Goal: Task Accomplishment & Management: Use online tool/utility

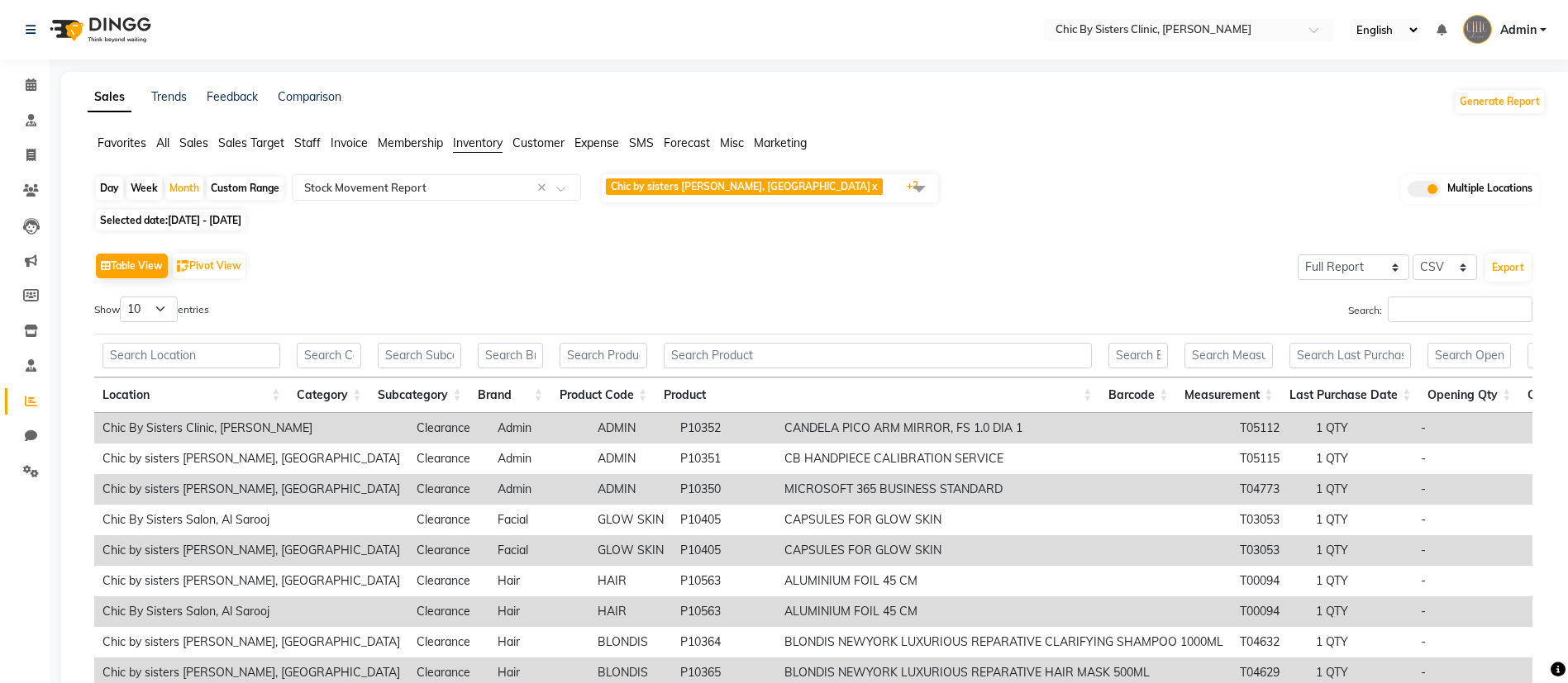
select select "full_report"
select select "csv"
click at [230, 214] on span "01-07-2025 - 31-07-2025" at bounding box center [204, 220] width 73 height 13
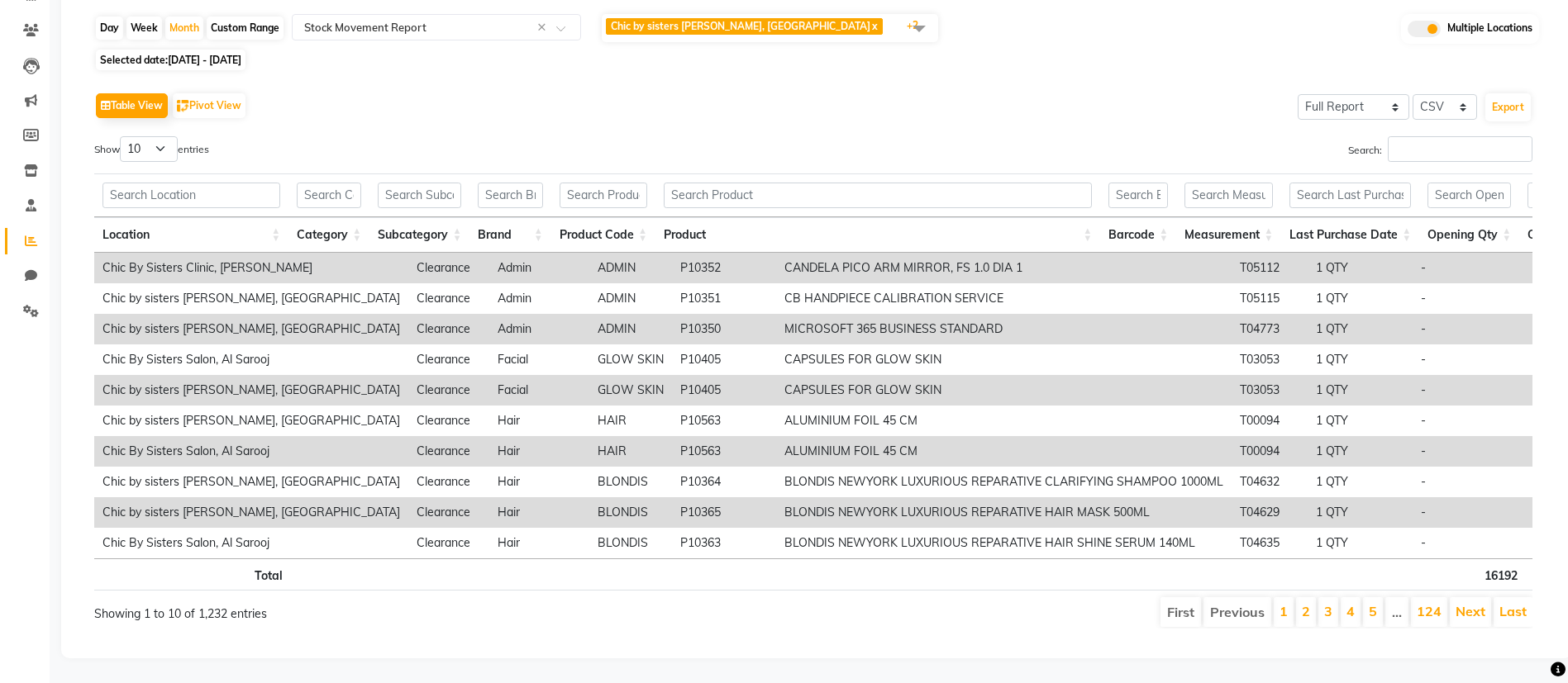
scroll to position [0, 1004]
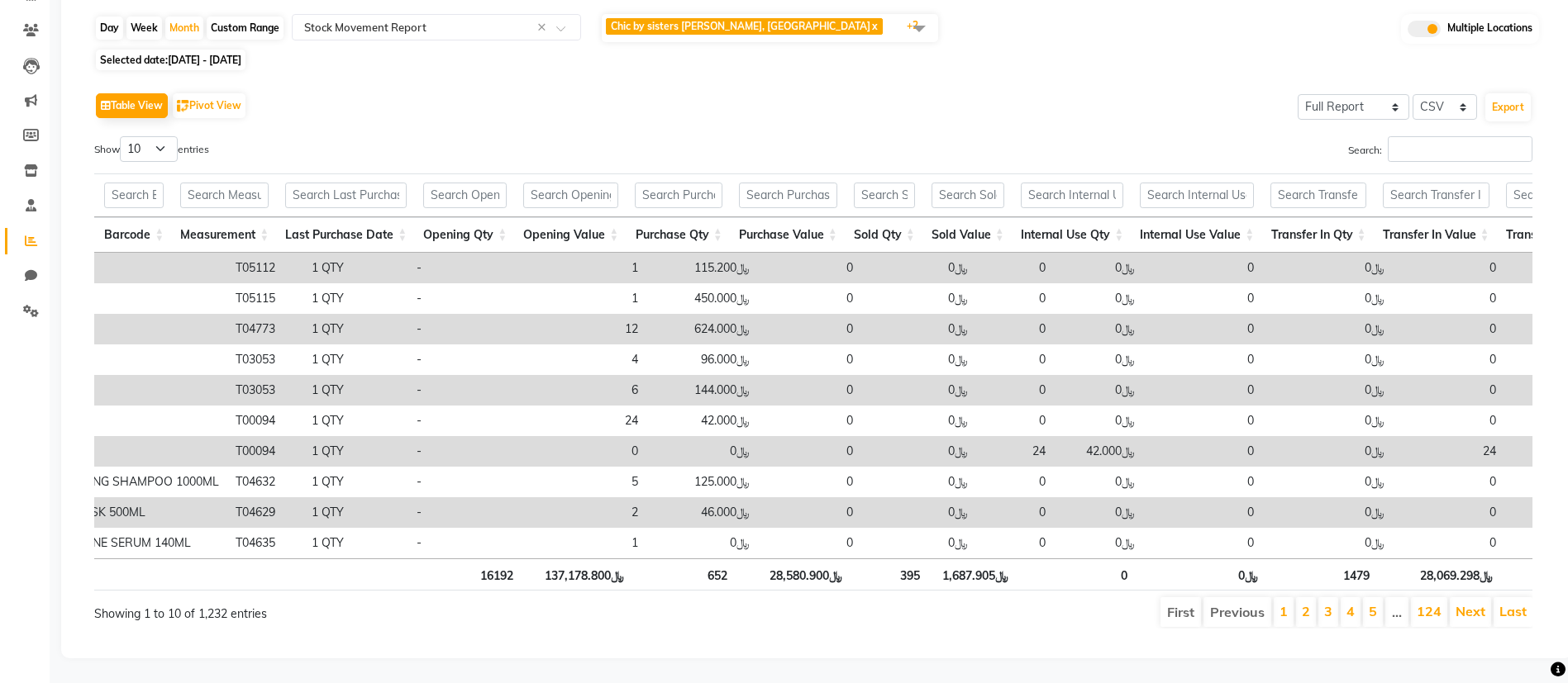
select select "7"
select select "2025"
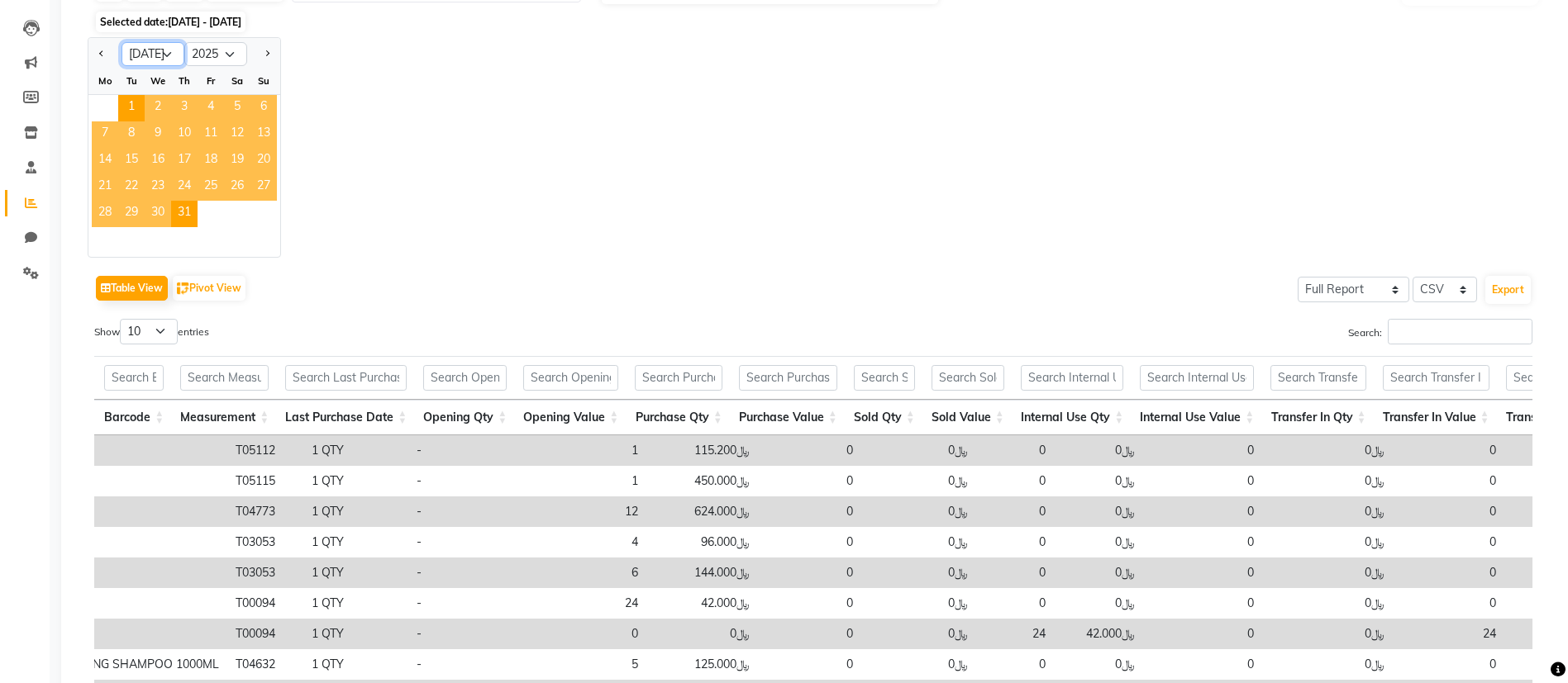
click at [172, 55] on select "Jan Feb Mar Apr May Jun Jul Aug Sep Oct Nov Dec" at bounding box center [152, 54] width 63 height 24
select select "9"
click at [121, 42] on select "Jan Feb Mar Apr May Jun Jul Aug Sep Oct Nov Dec" at bounding box center [152, 54] width 63 height 24
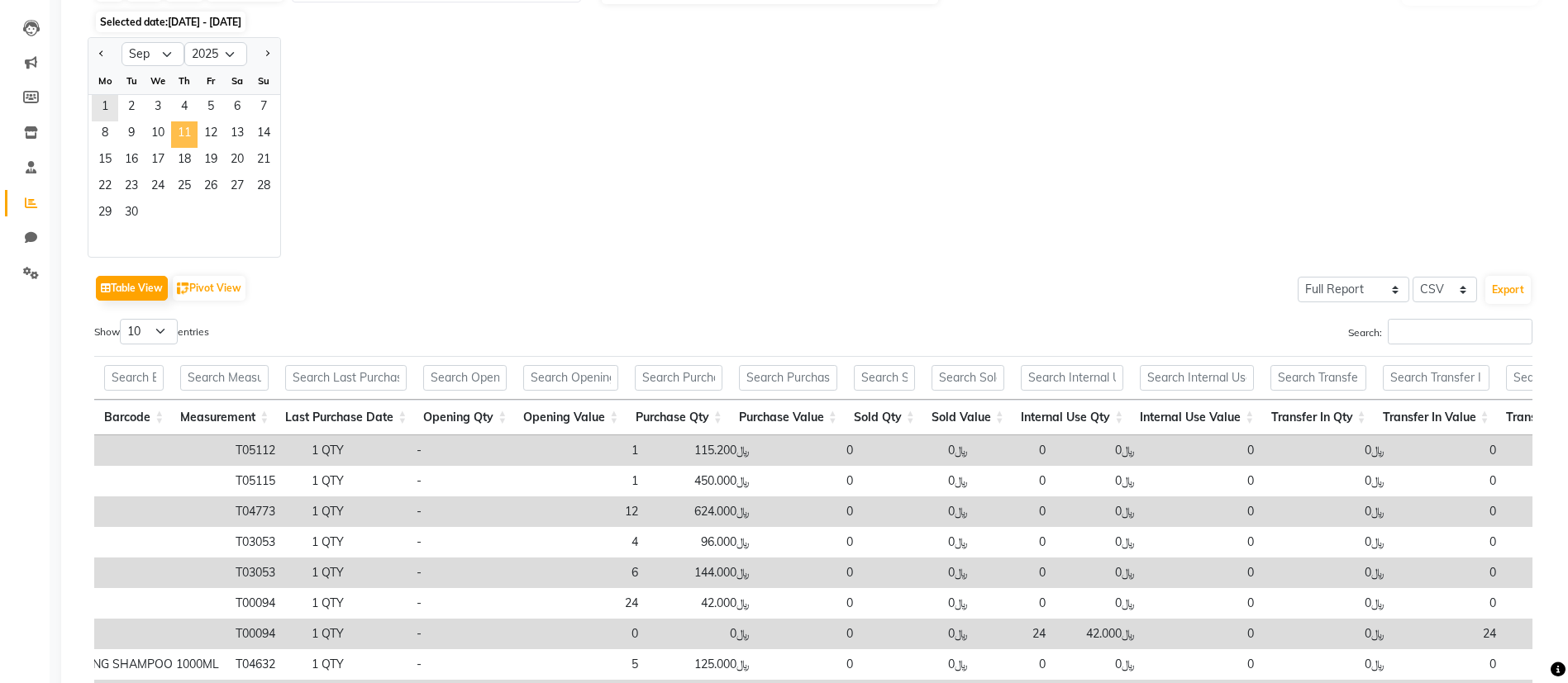
click at [185, 142] on span "11" at bounding box center [183, 134] width 26 height 26
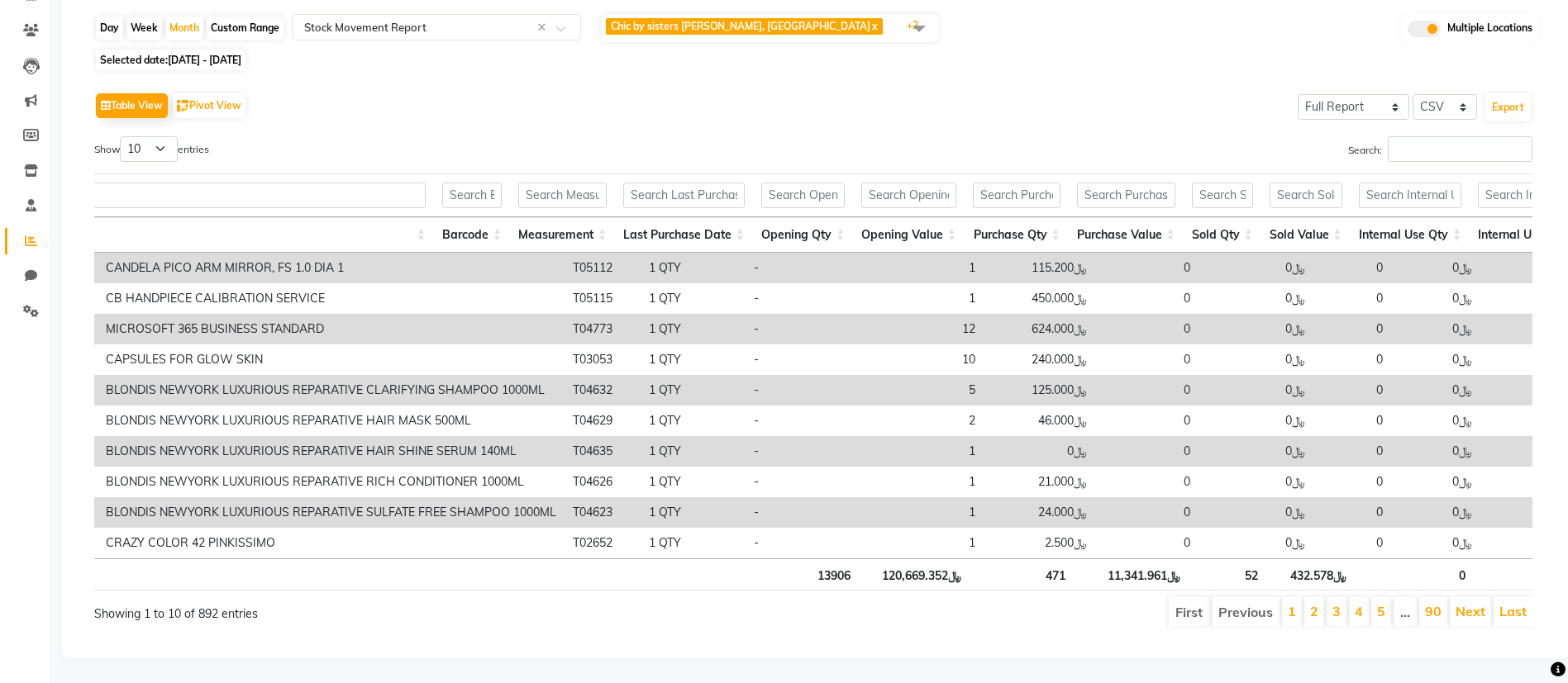
scroll to position [0, 701]
click at [1158, 217] on th "Purchase Value" at bounding box center [1120, 235] width 115 height 35
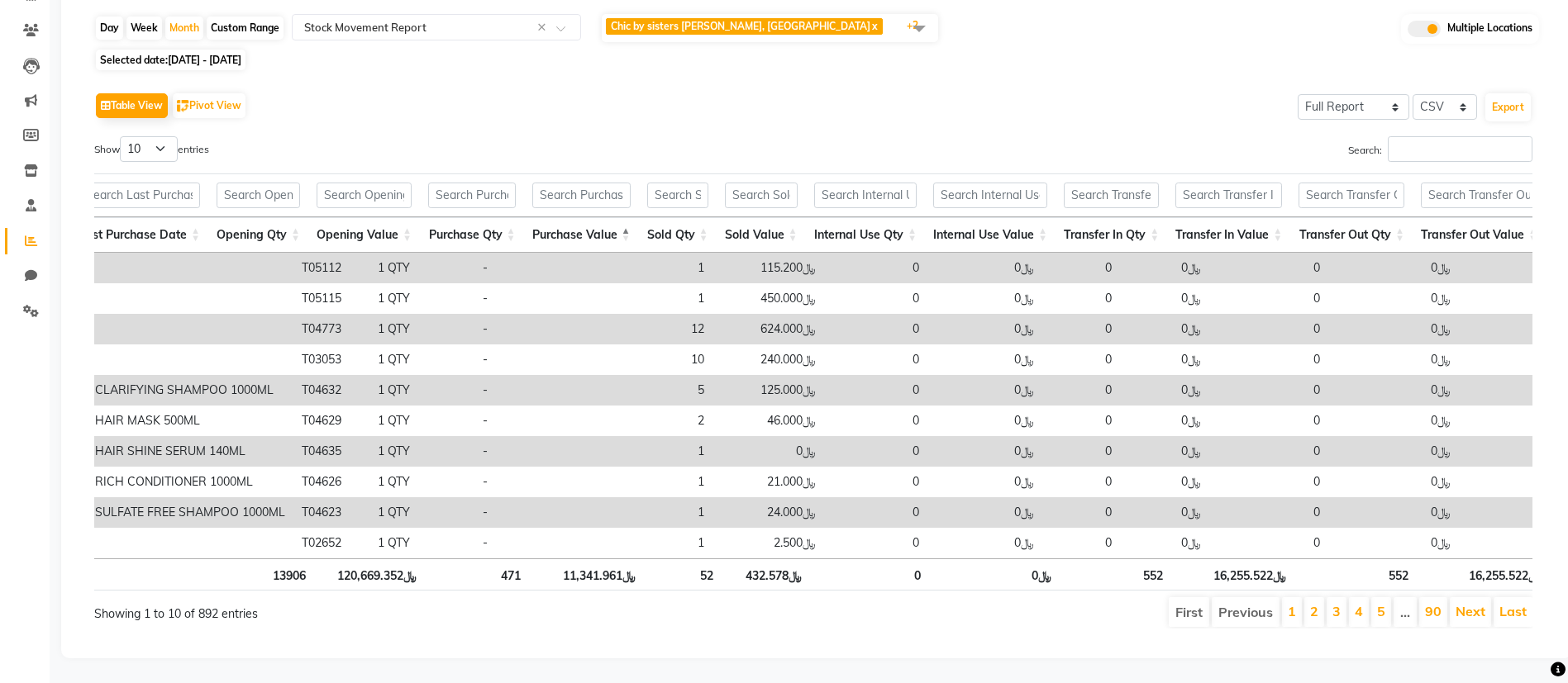
scroll to position [0, 910]
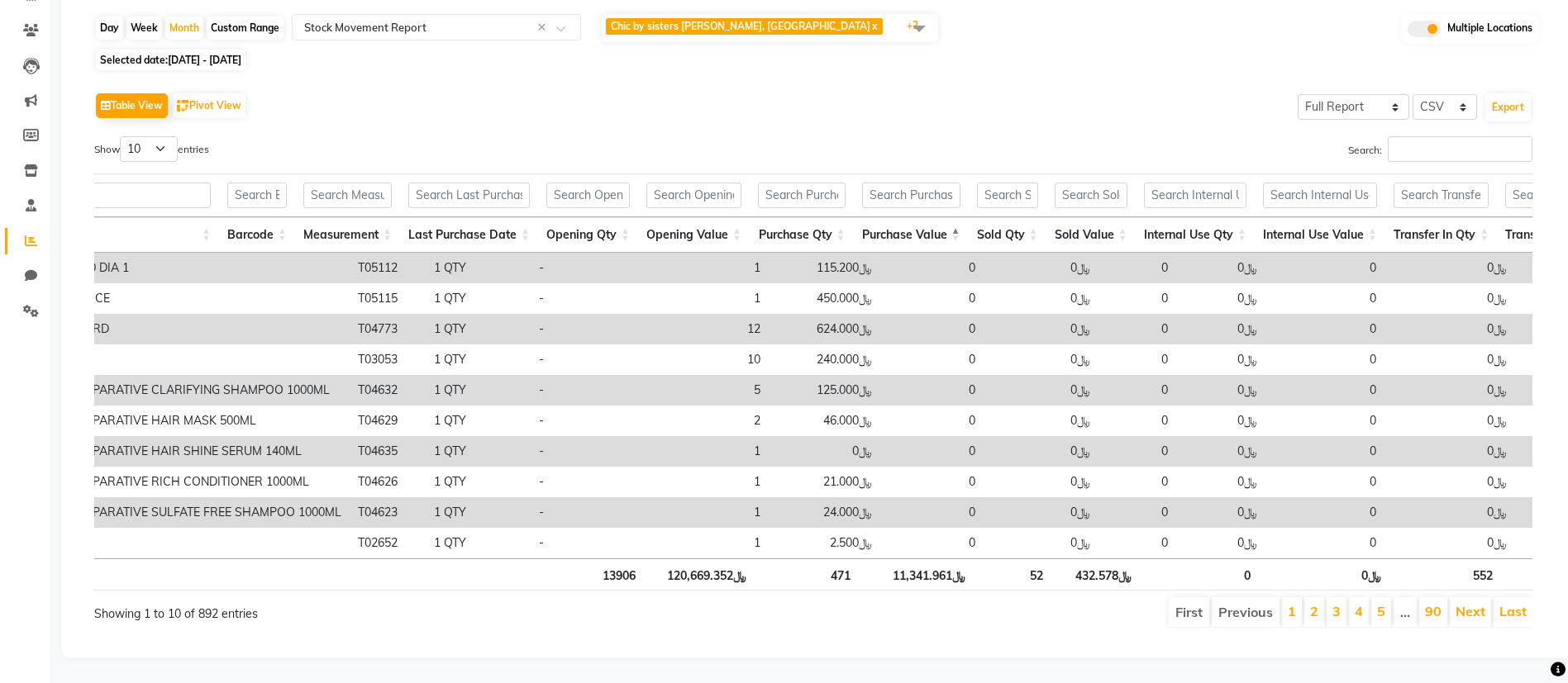
click at [983, 253] on td "﷼0" at bounding box center [1041, 268] width 115 height 30
drag, startPoint x: 889, startPoint y: 559, endPoint x: 935, endPoint y: 557, distance: 46.0
click at [935, 559] on th "﷼11,341.961" at bounding box center [916, 574] width 115 height 32
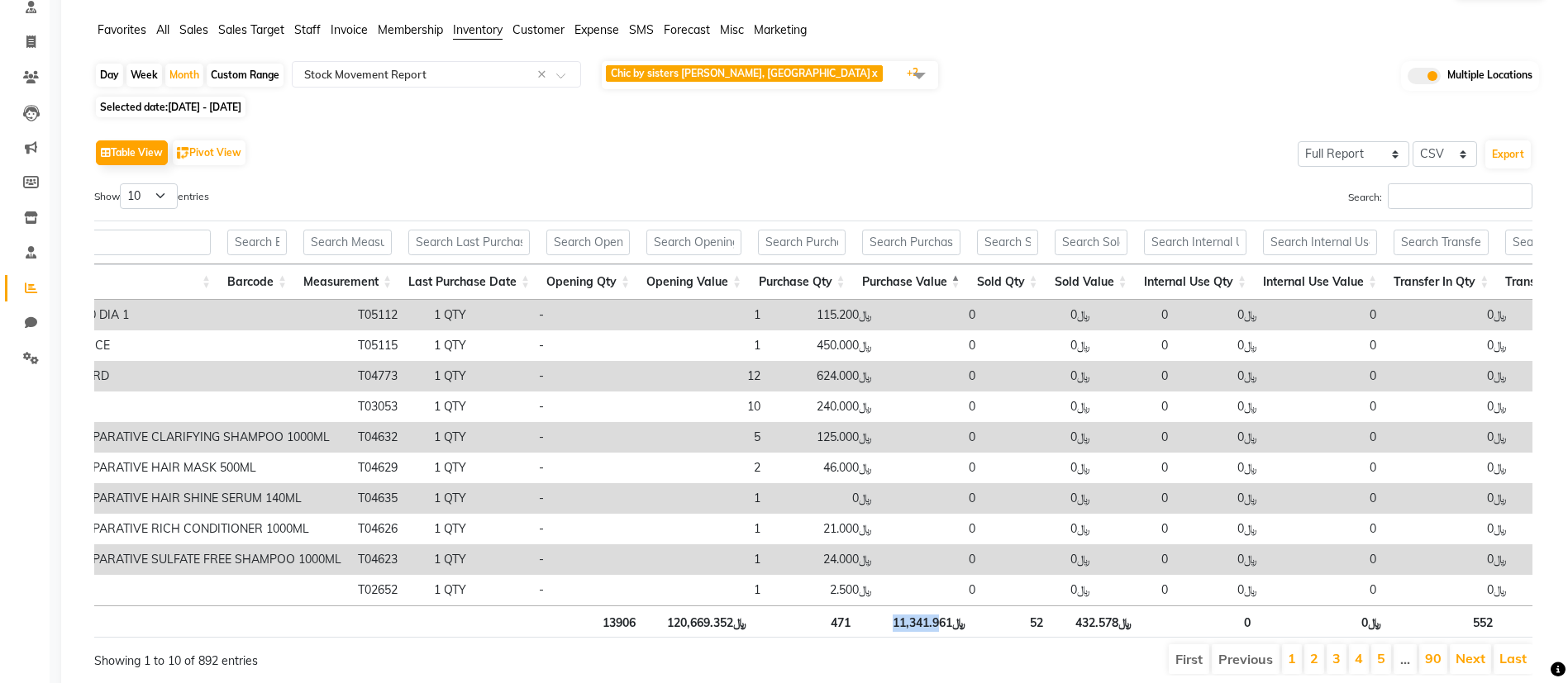
scroll to position [92, 0]
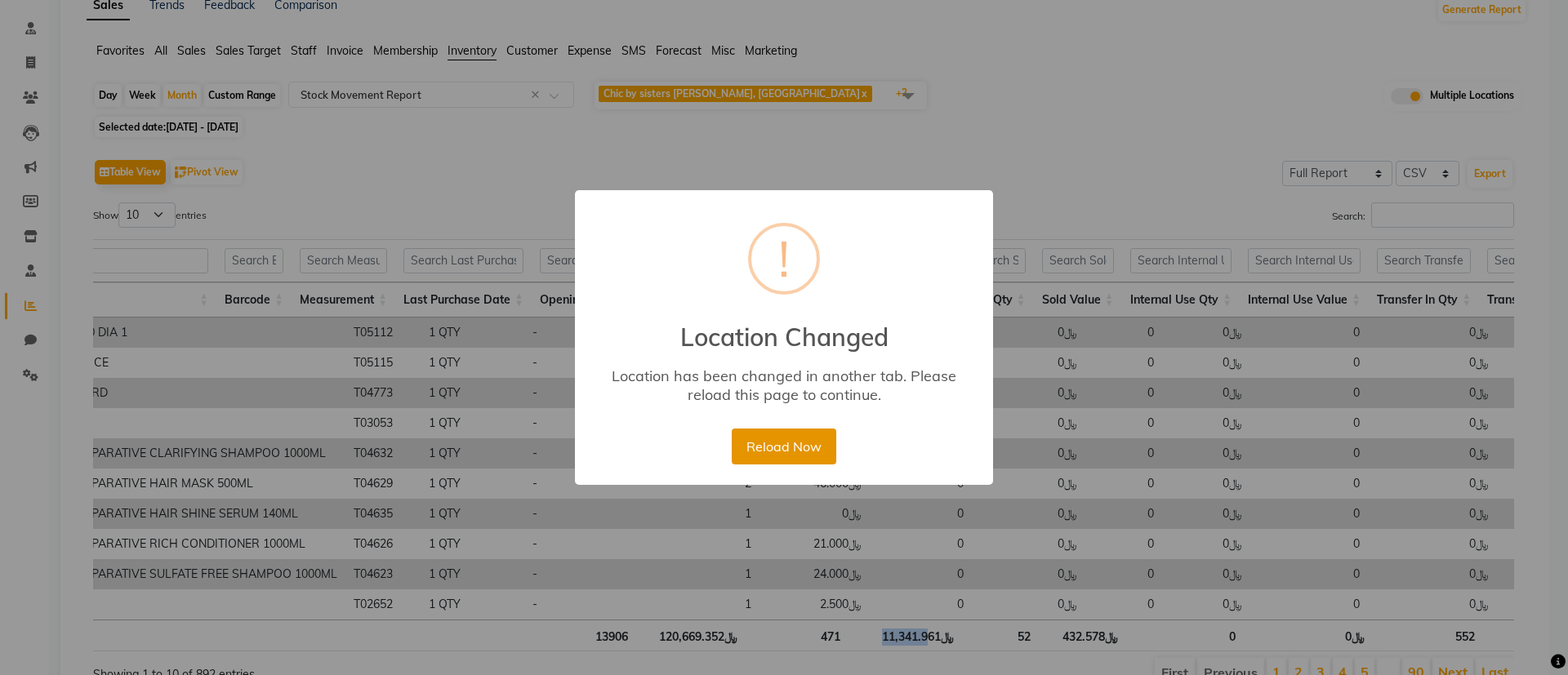
click at [796, 455] on button "Reload Now" at bounding box center [783, 446] width 104 height 36
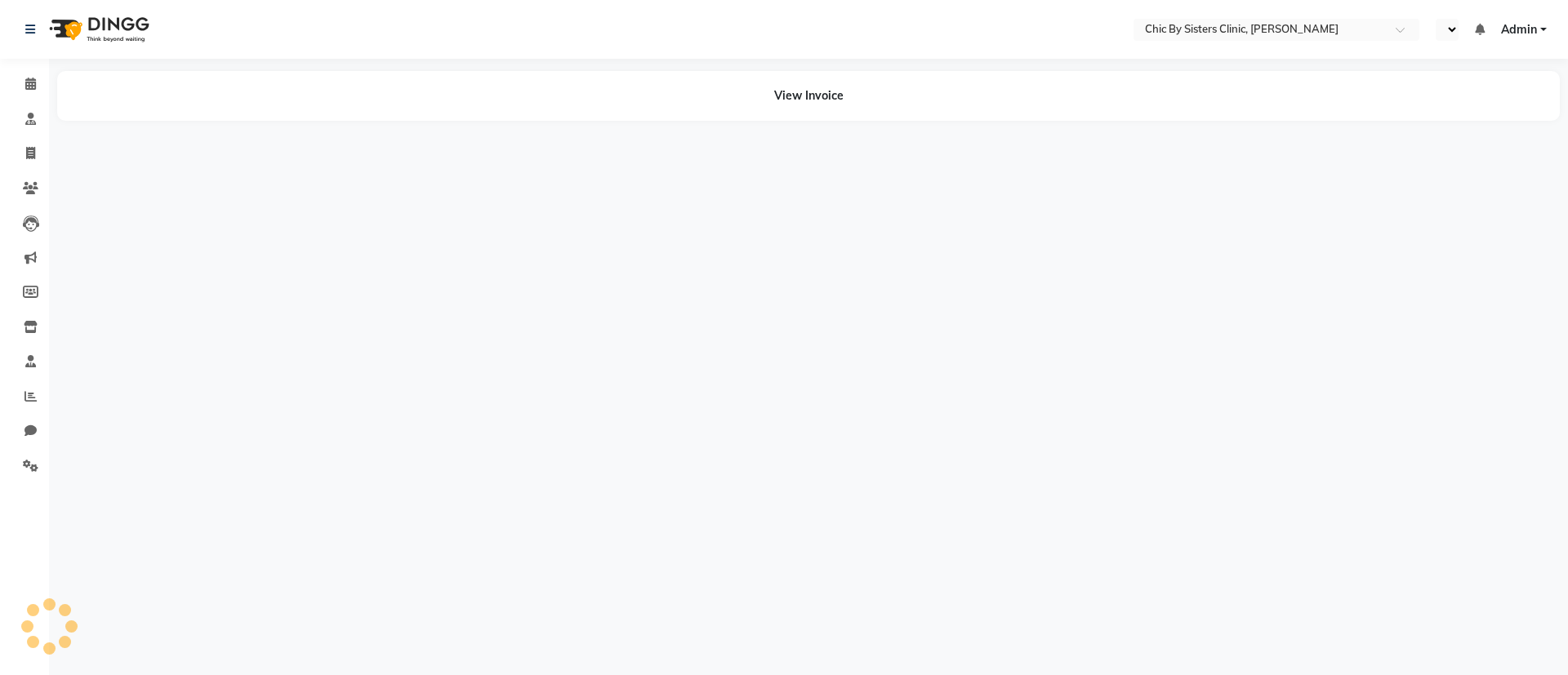
select select "en"
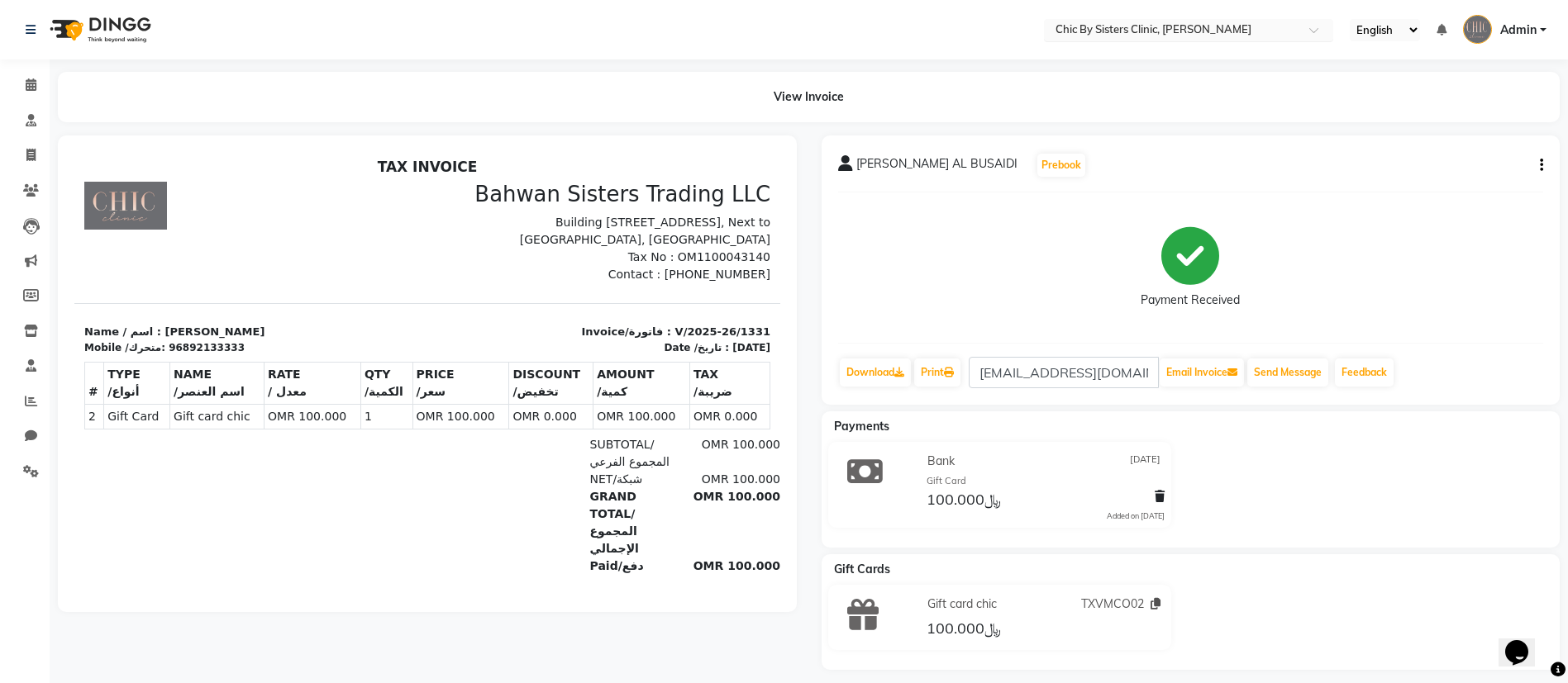
click at [1131, 38] on input "text" at bounding box center [1172, 32] width 240 height 17
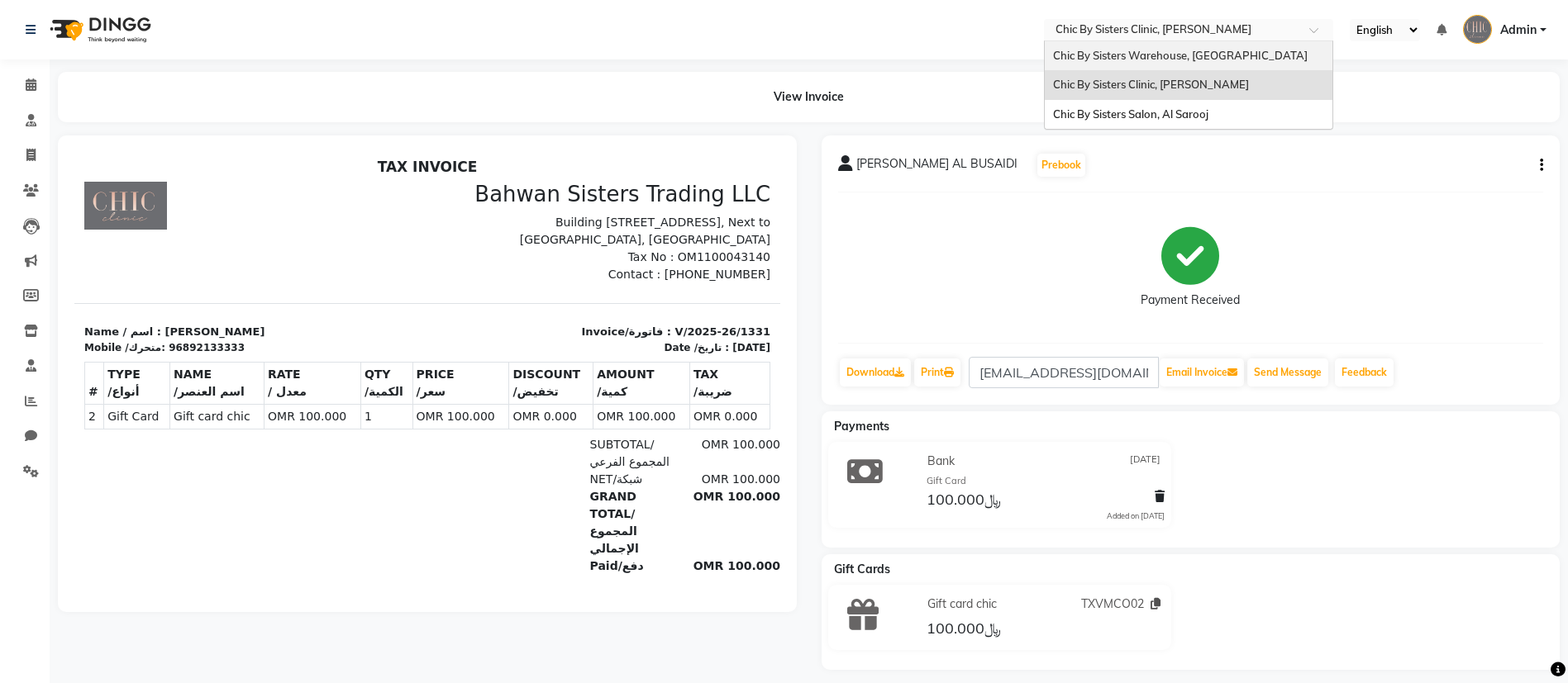
click at [1163, 62] on div "Chic By Sisters Warehouse, [GEOGRAPHIC_DATA]" at bounding box center [1189, 56] width 288 height 29
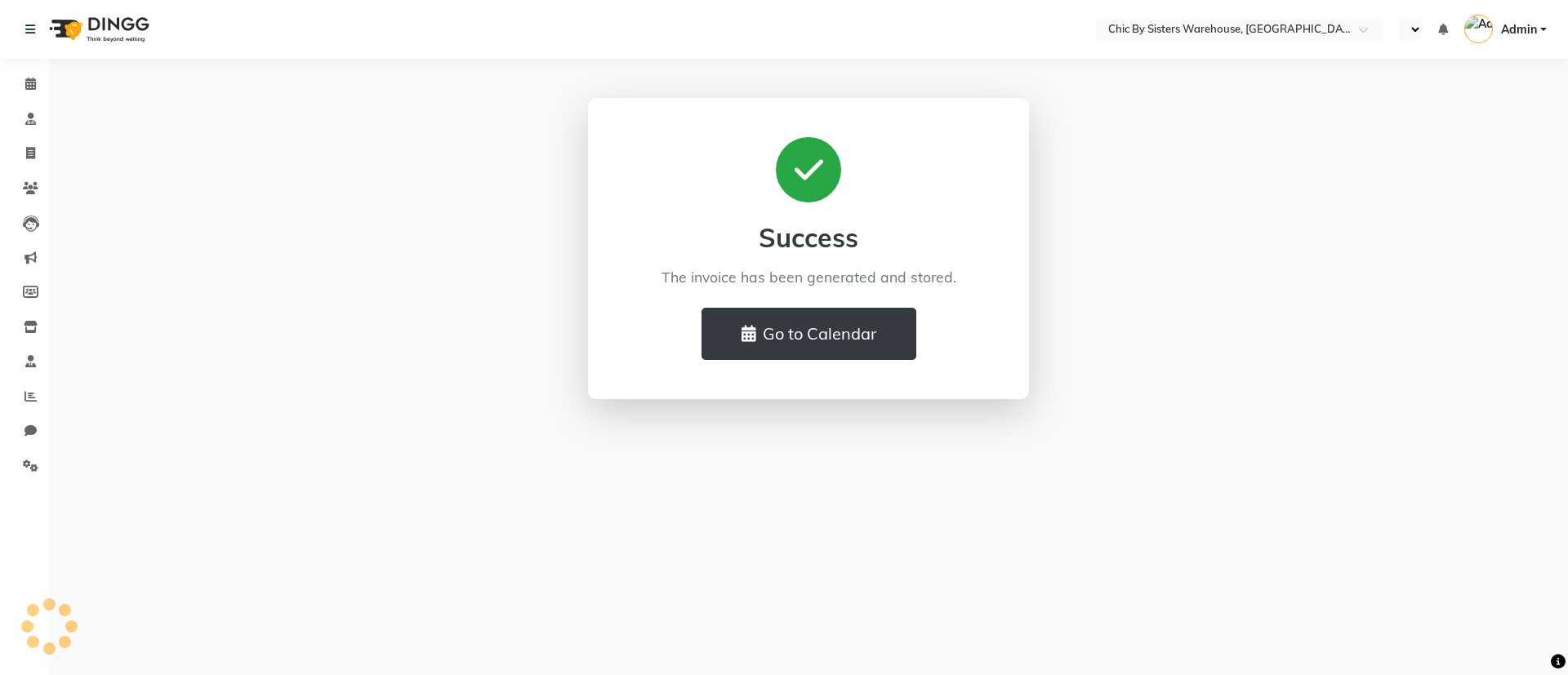
select select "en"
click at [29, 394] on icon at bounding box center [30, 397] width 12 height 12
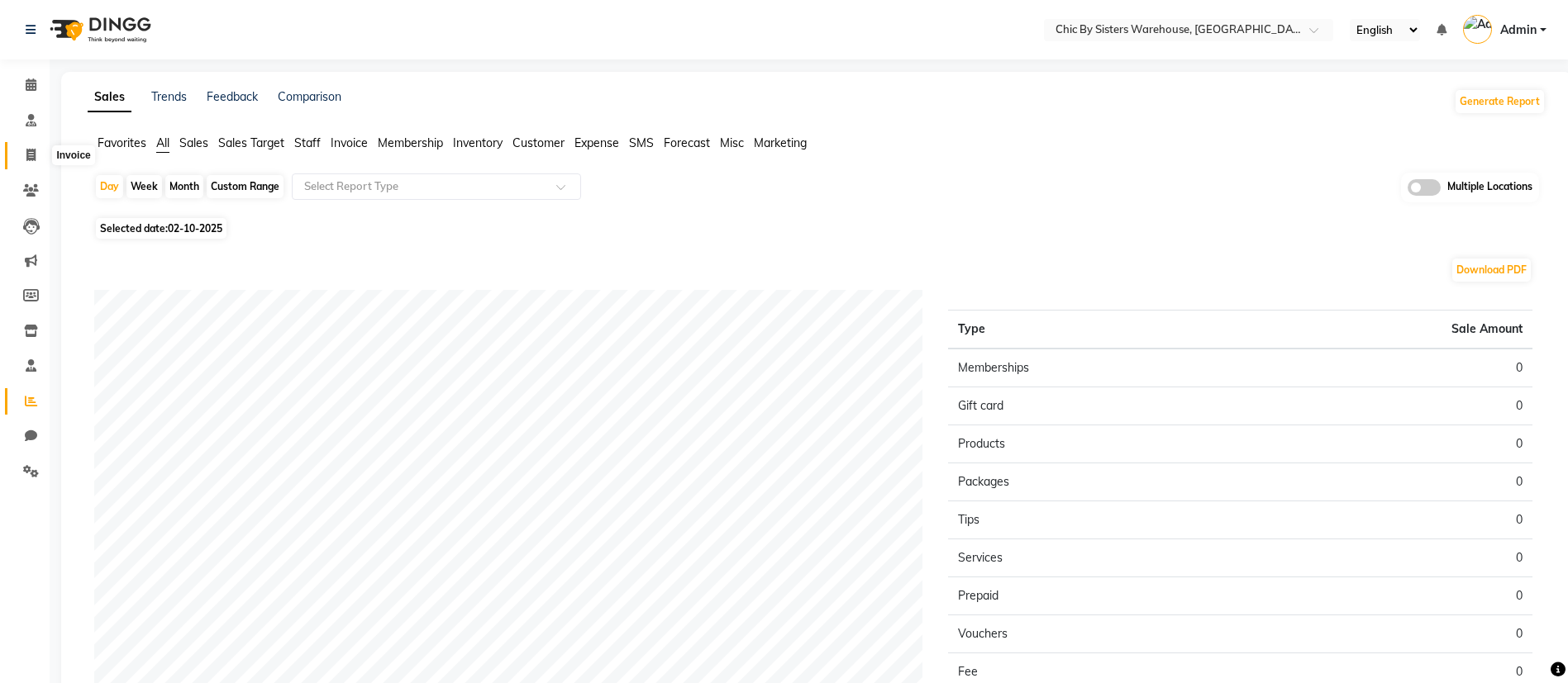
click at [34, 153] on icon at bounding box center [30, 155] width 9 height 13
select select "service"
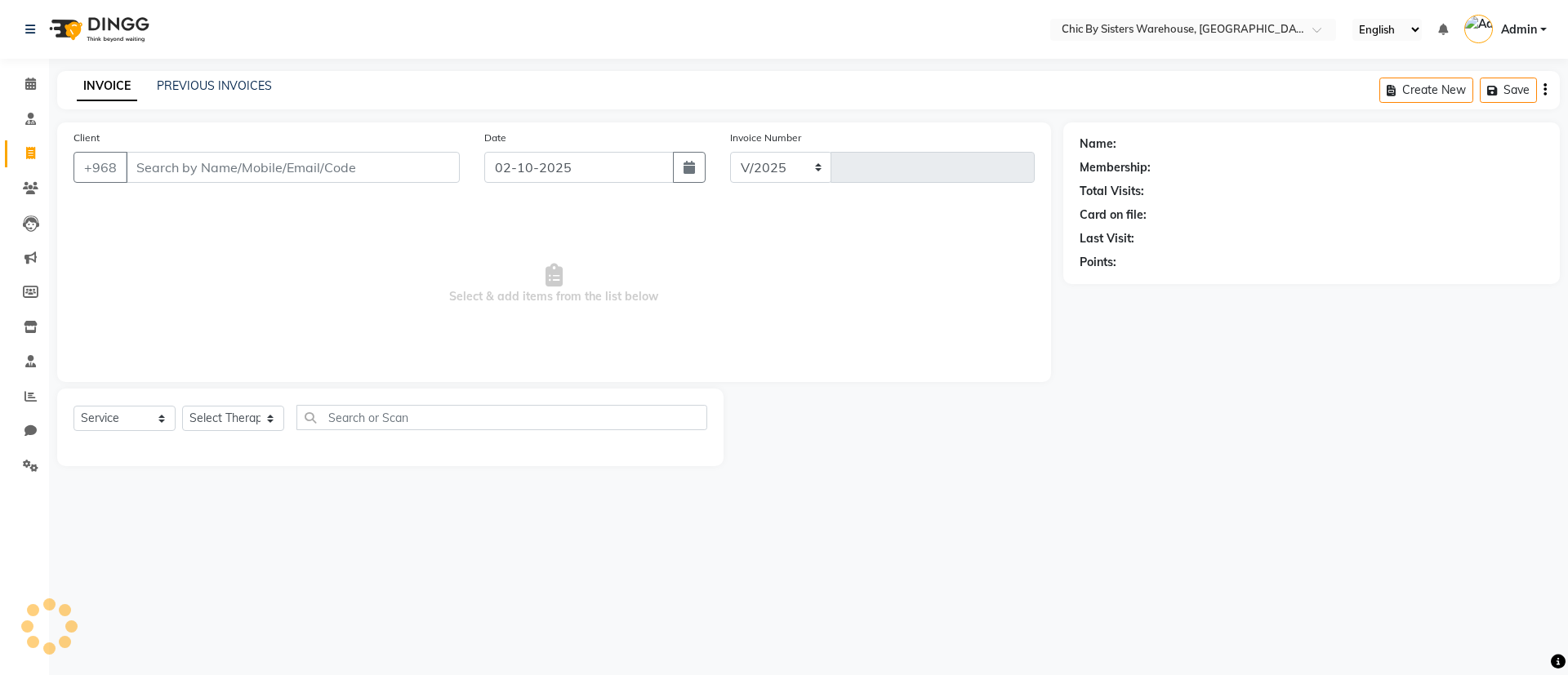
select select "6569"
type input "0001"
click at [34, 293] on icon at bounding box center [31, 292] width 16 height 12
select select
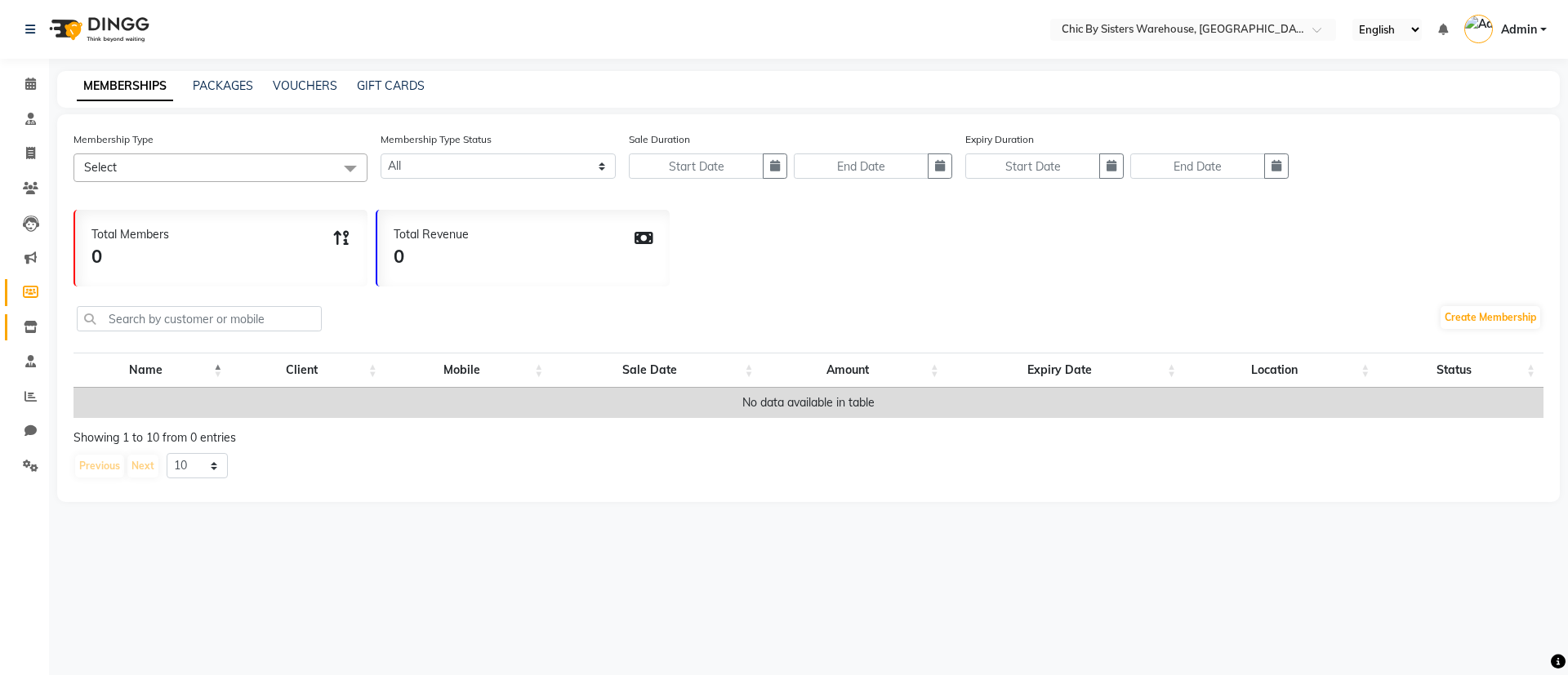
click at [27, 339] on link "Inventory" at bounding box center [24, 328] width 39 height 27
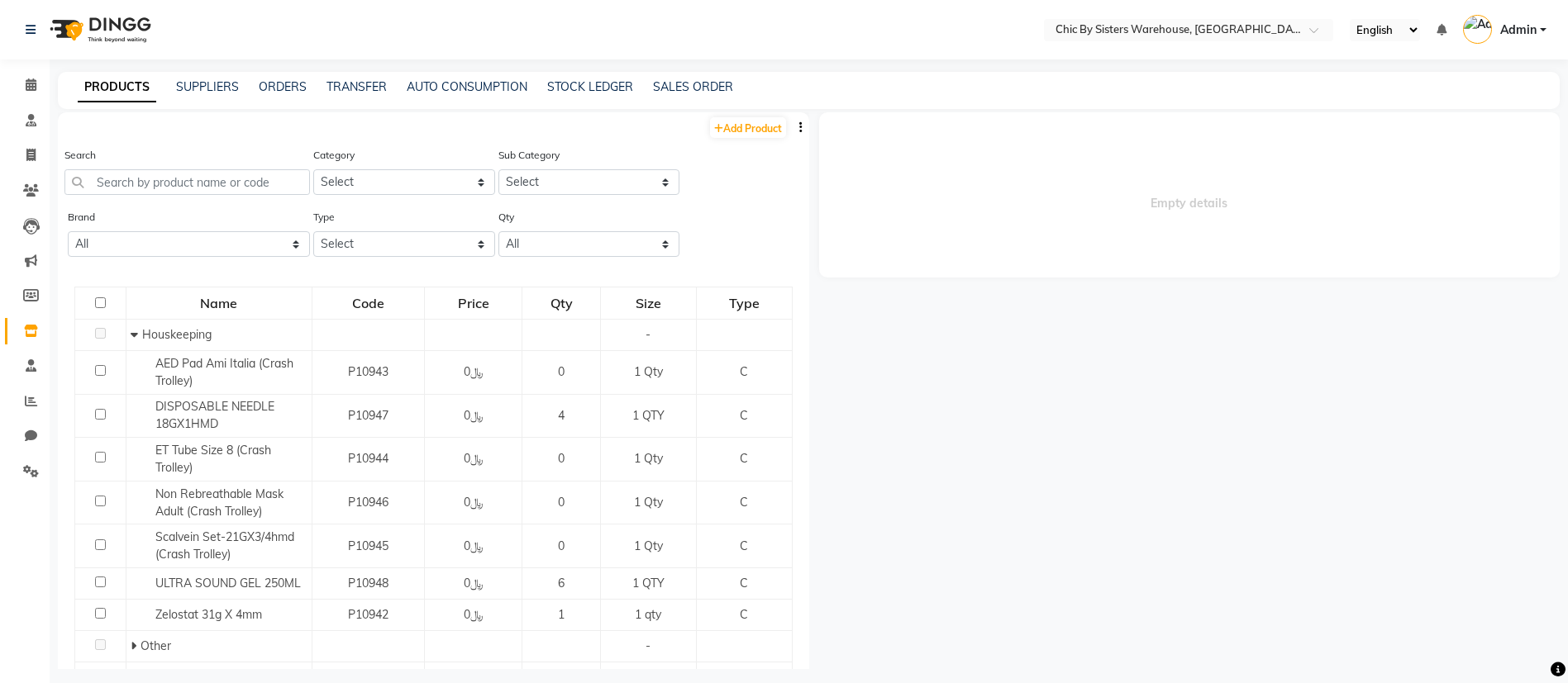
click at [273, 78] on div "ORDERS" at bounding box center [282, 87] width 48 height 18
click at [277, 87] on link "ORDERS" at bounding box center [282, 87] width 48 height 15
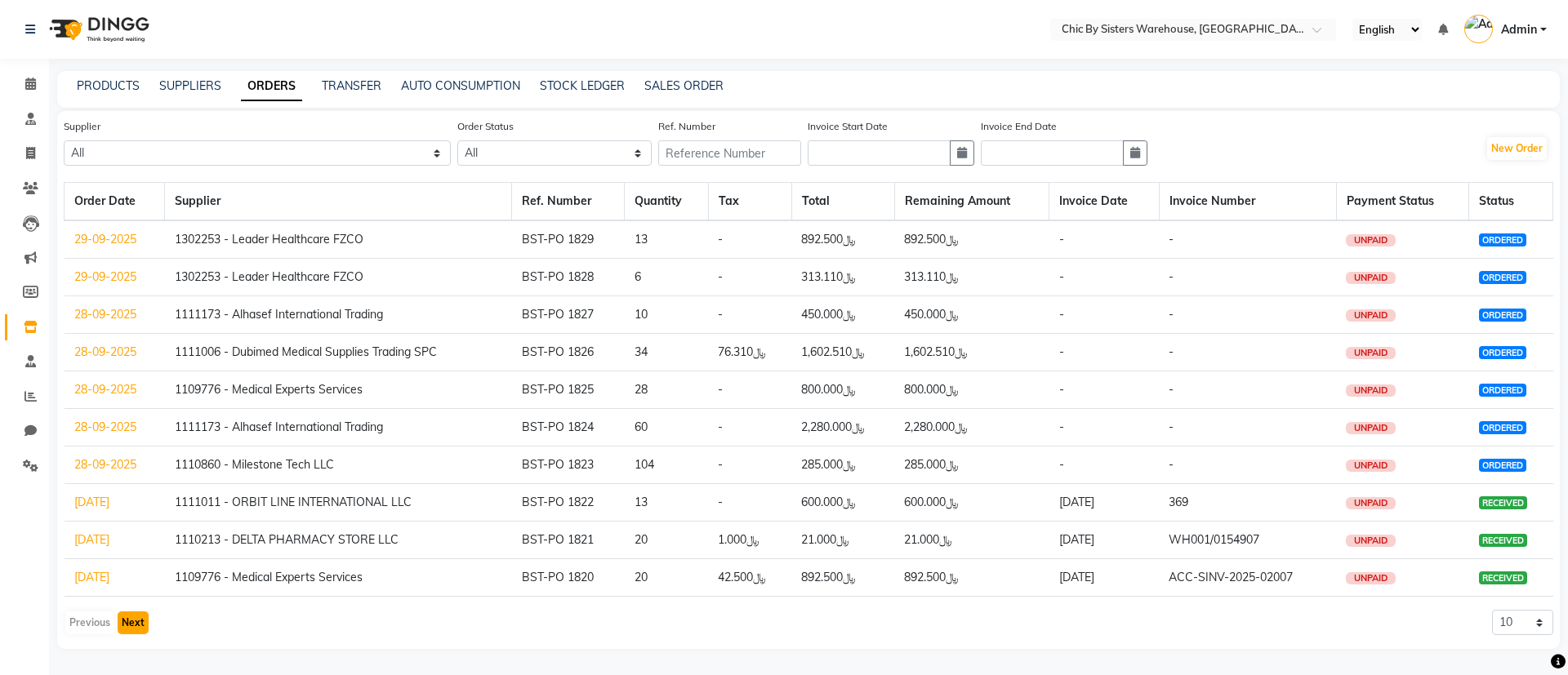
click at [130, 624] on button "Next" at bounding box center [132, 623] width 31 height 23
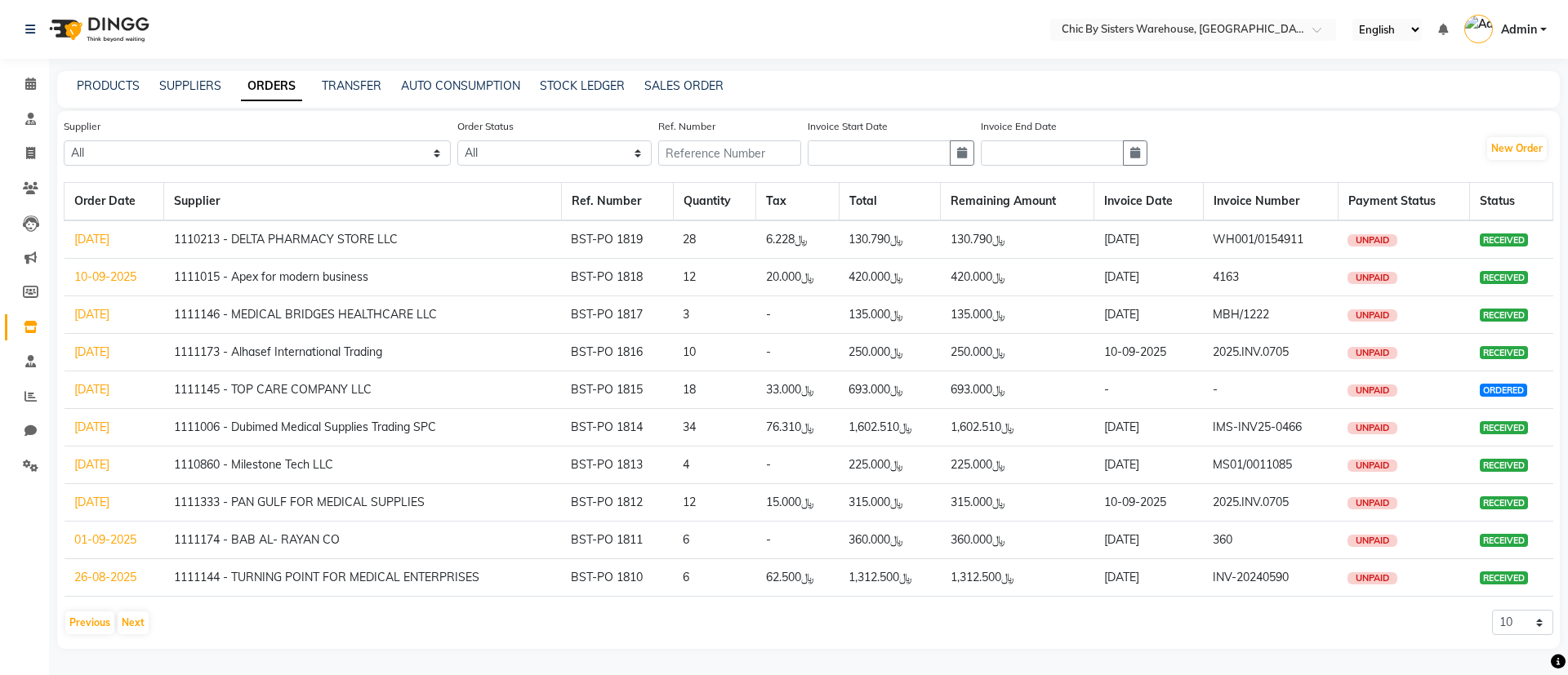
click at [102, 357] on link "[DATE]" at bounding box center [91, 352] width 35 height 15
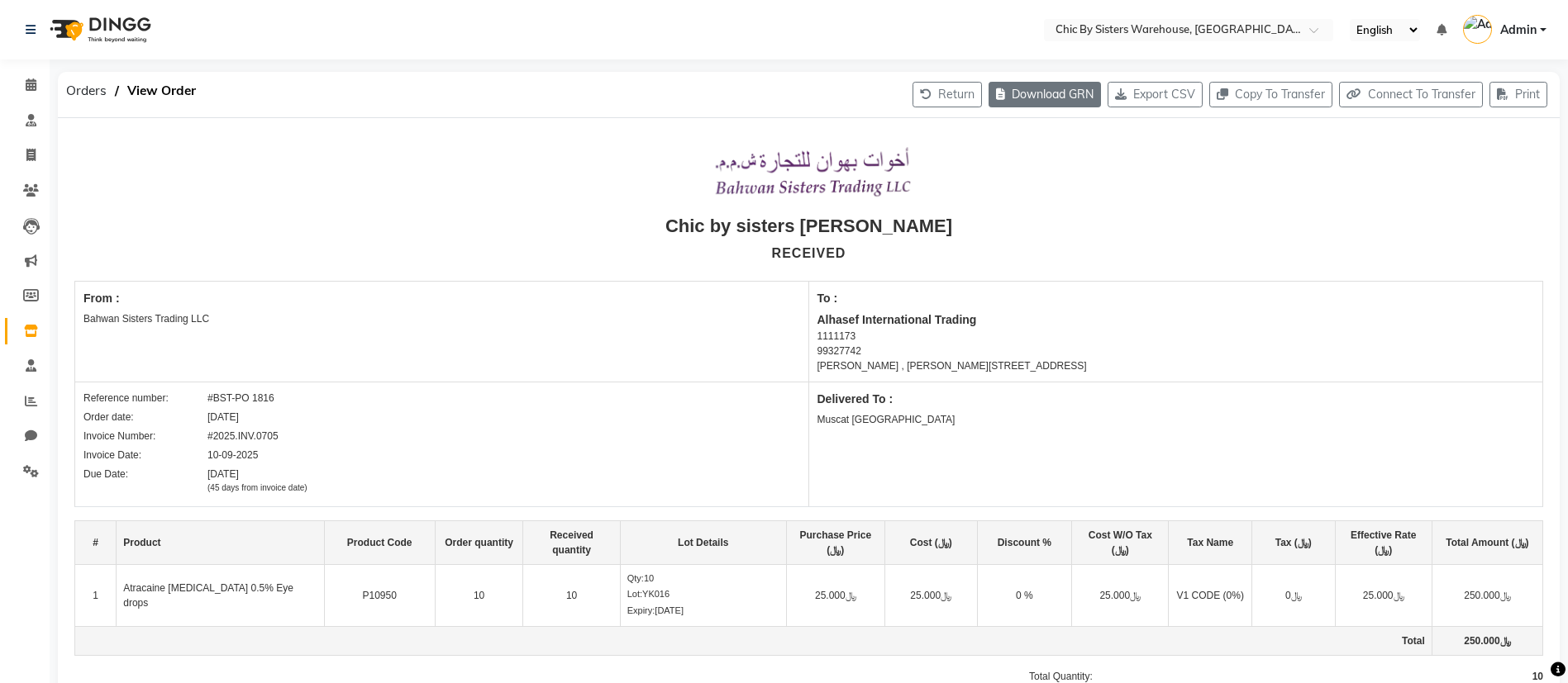
click at [1034, 98] on button "Download GRN" at bounding box center [1045, 94] width 113 height 25
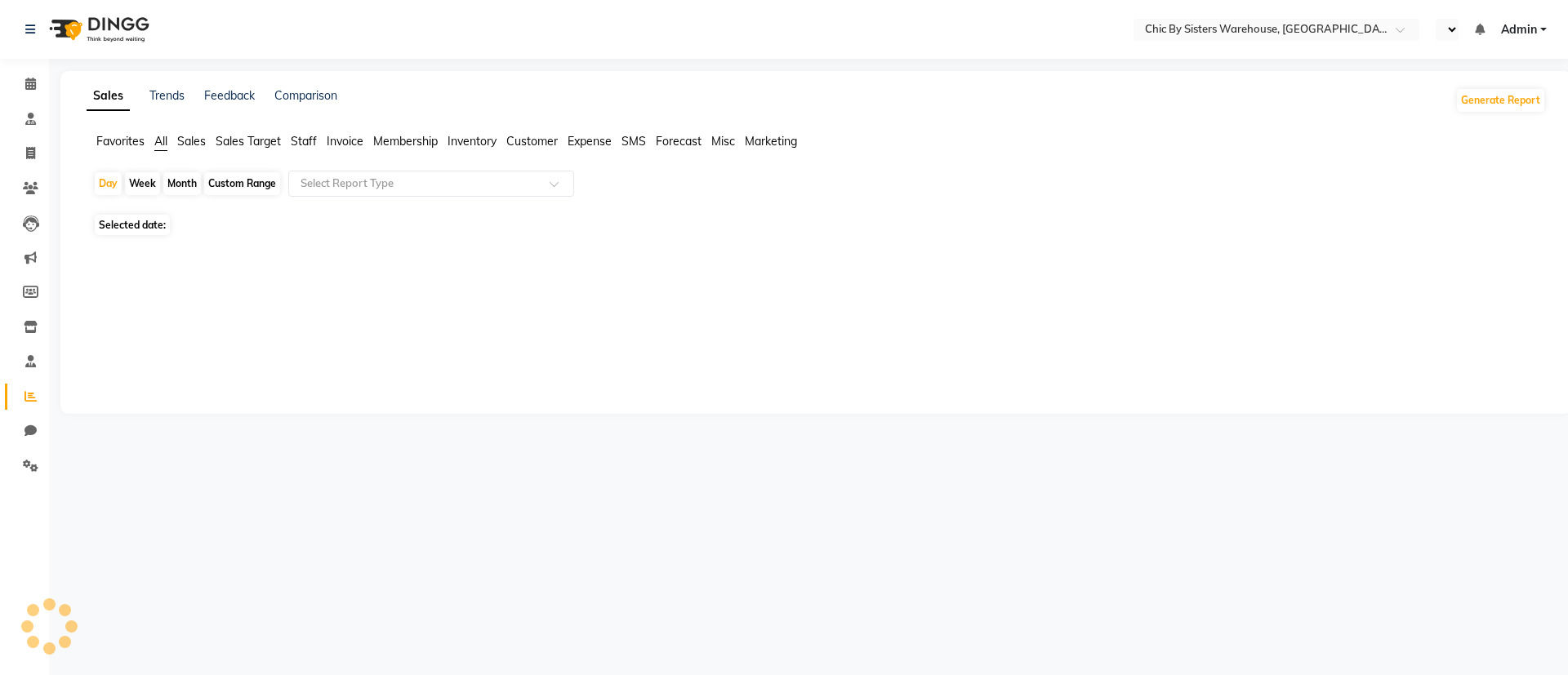
select select "en"
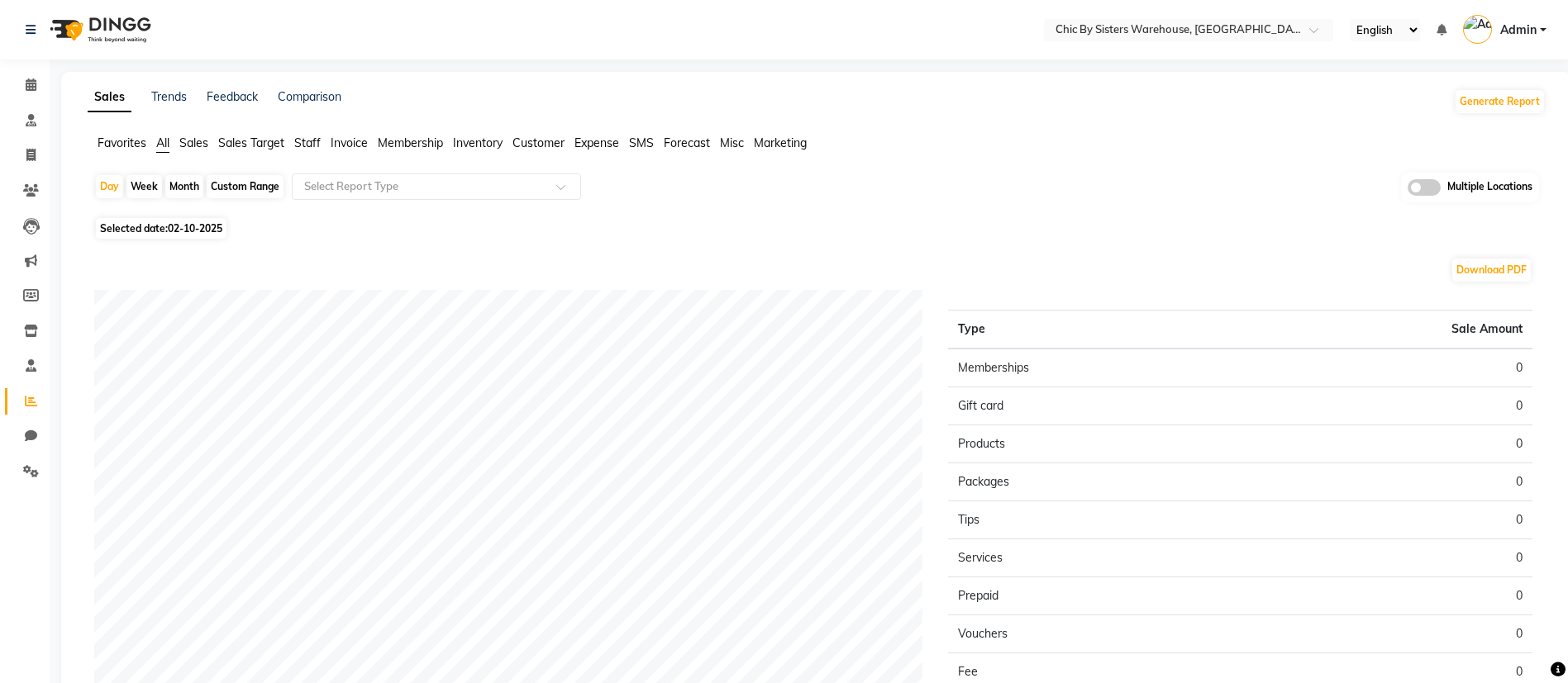
click at [476, 148] on span "Inventory" at bounding box center [477, 143] width 50 height 15
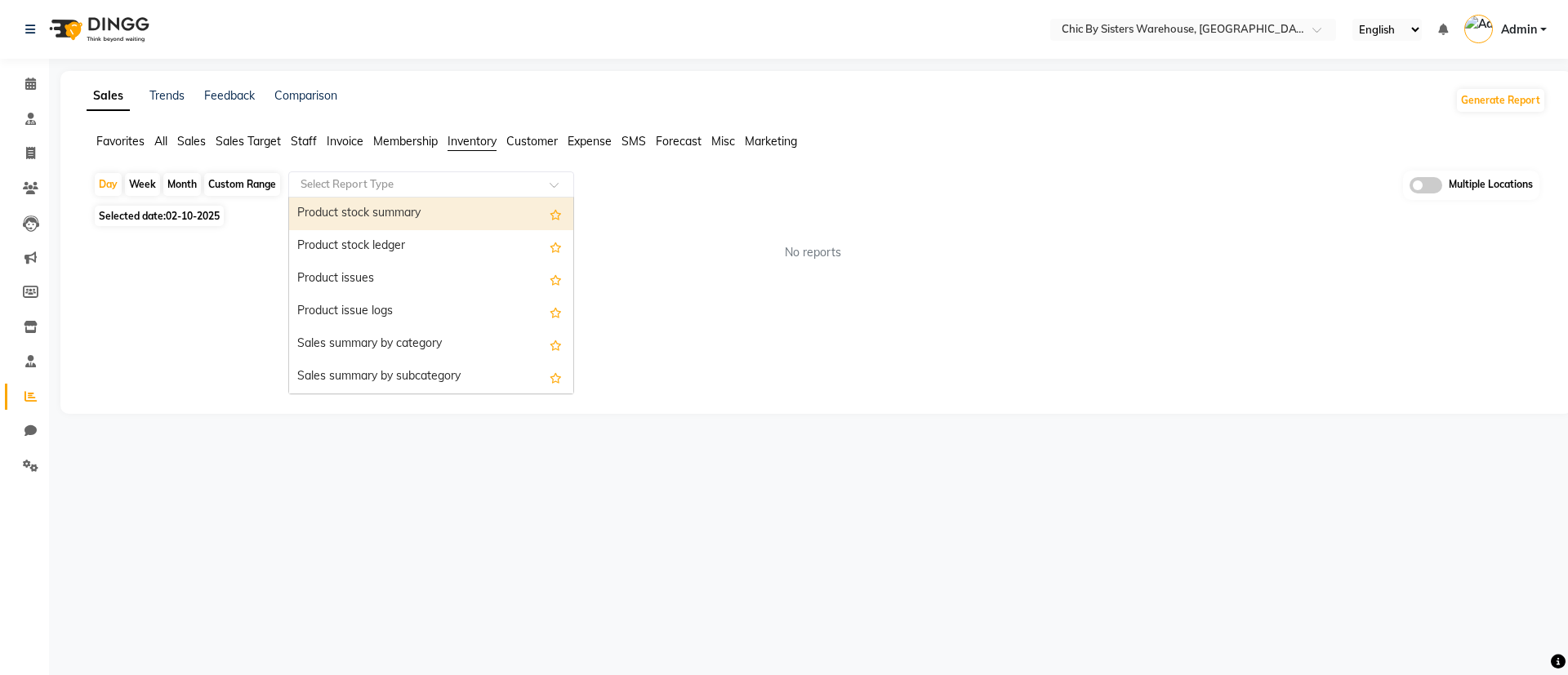
click at [450, 189] on input "text" at bounding box center [415, 185] width 235 height 17
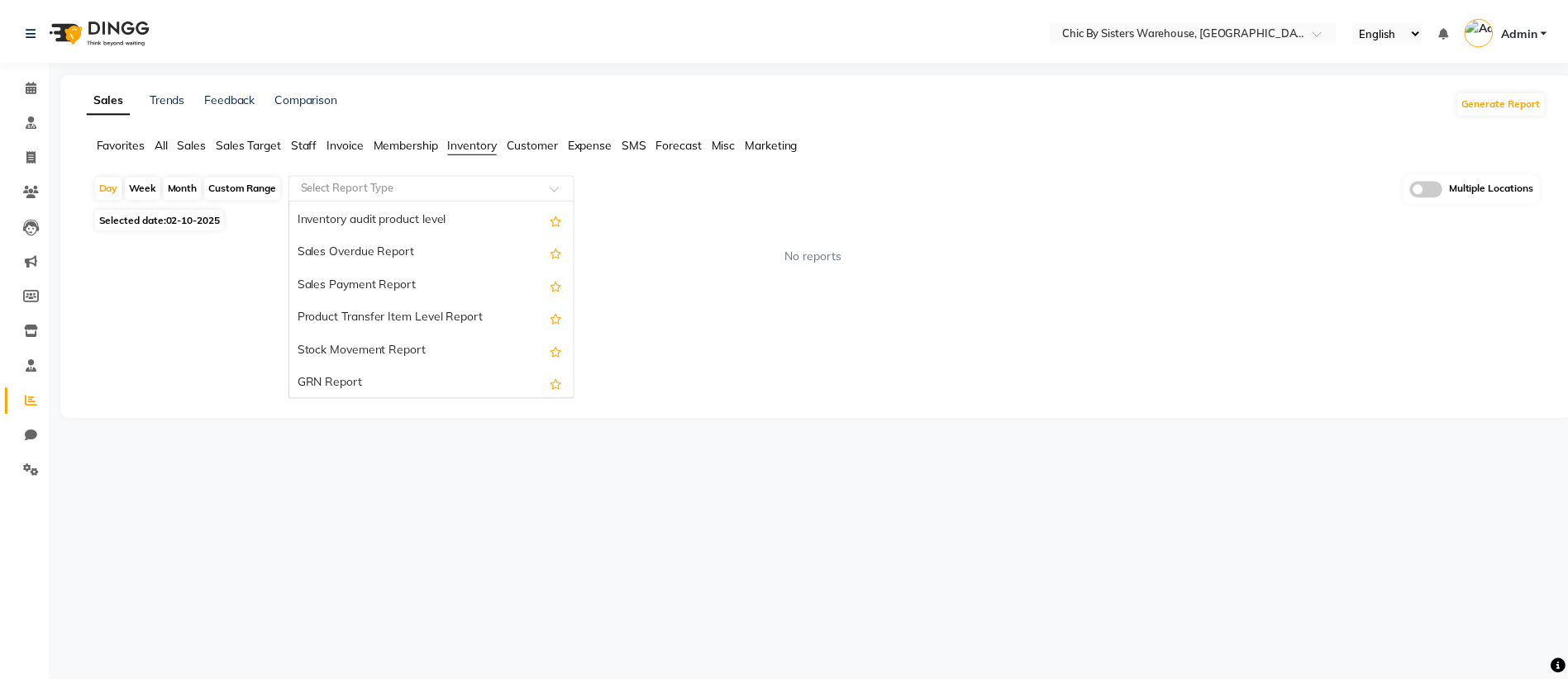
scroll to position [595, 0]
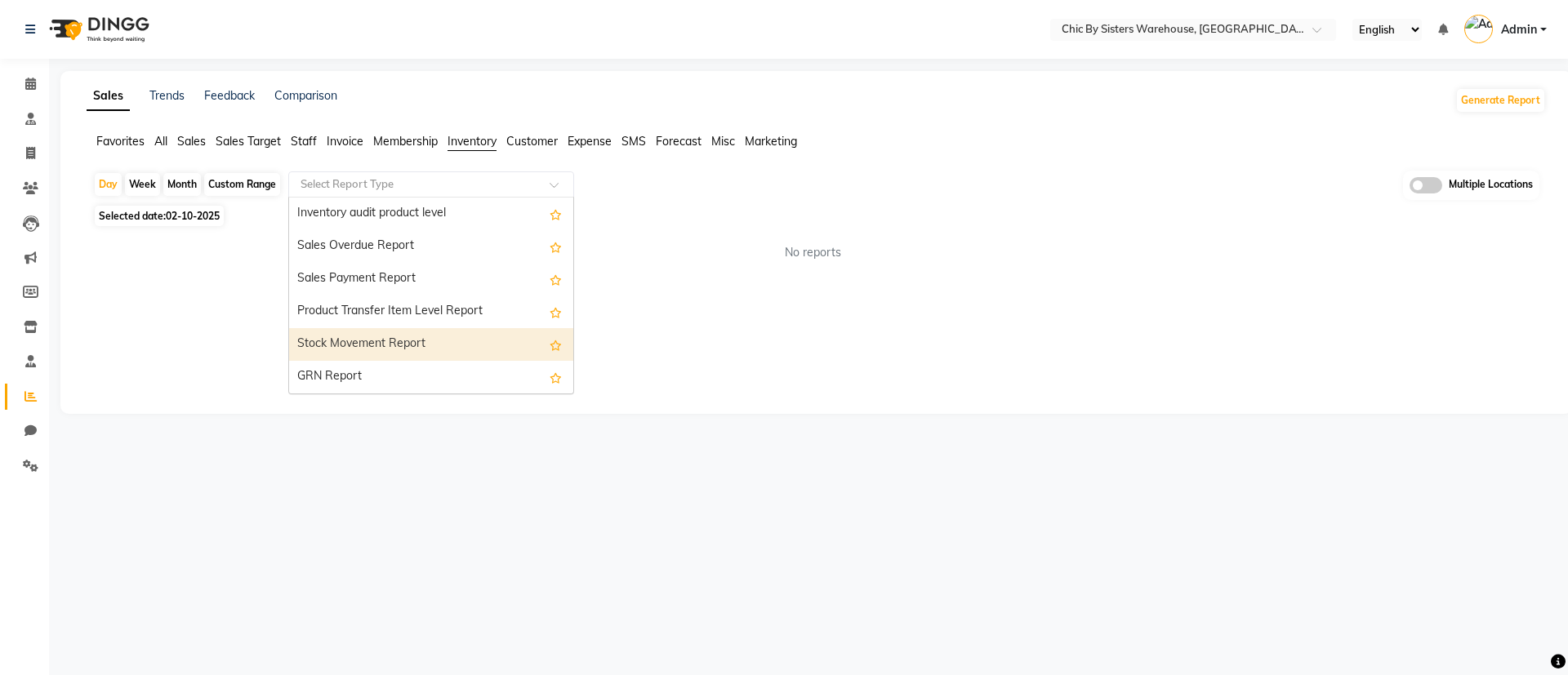
click at [397, 337] on div "Stock Movement Report" at bounding box center [431, 344] width 284 height 32
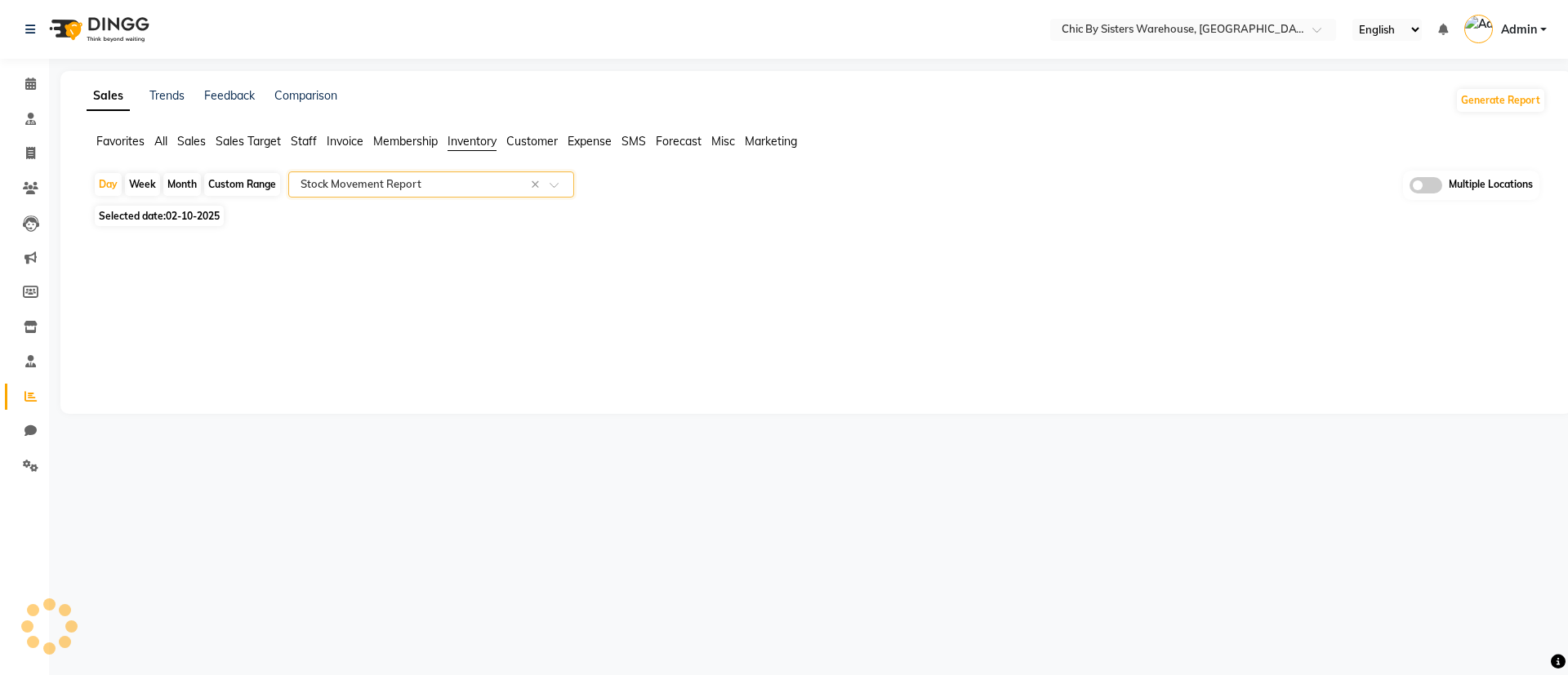
select select "full_report"
select select "csv"
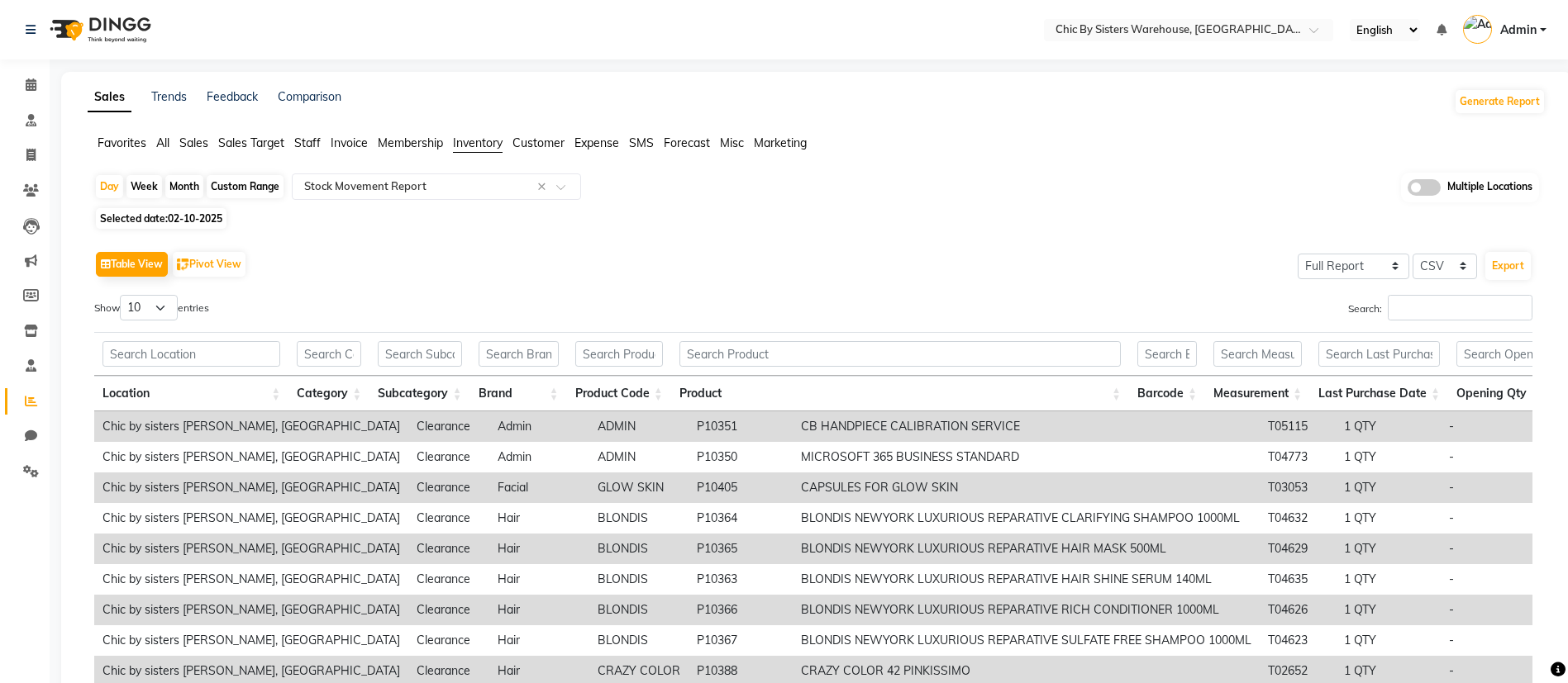
click at [184, 190] on div "Month" at bounding box center [183, 187] width 38 height 24
select select "10"
select select "2025"
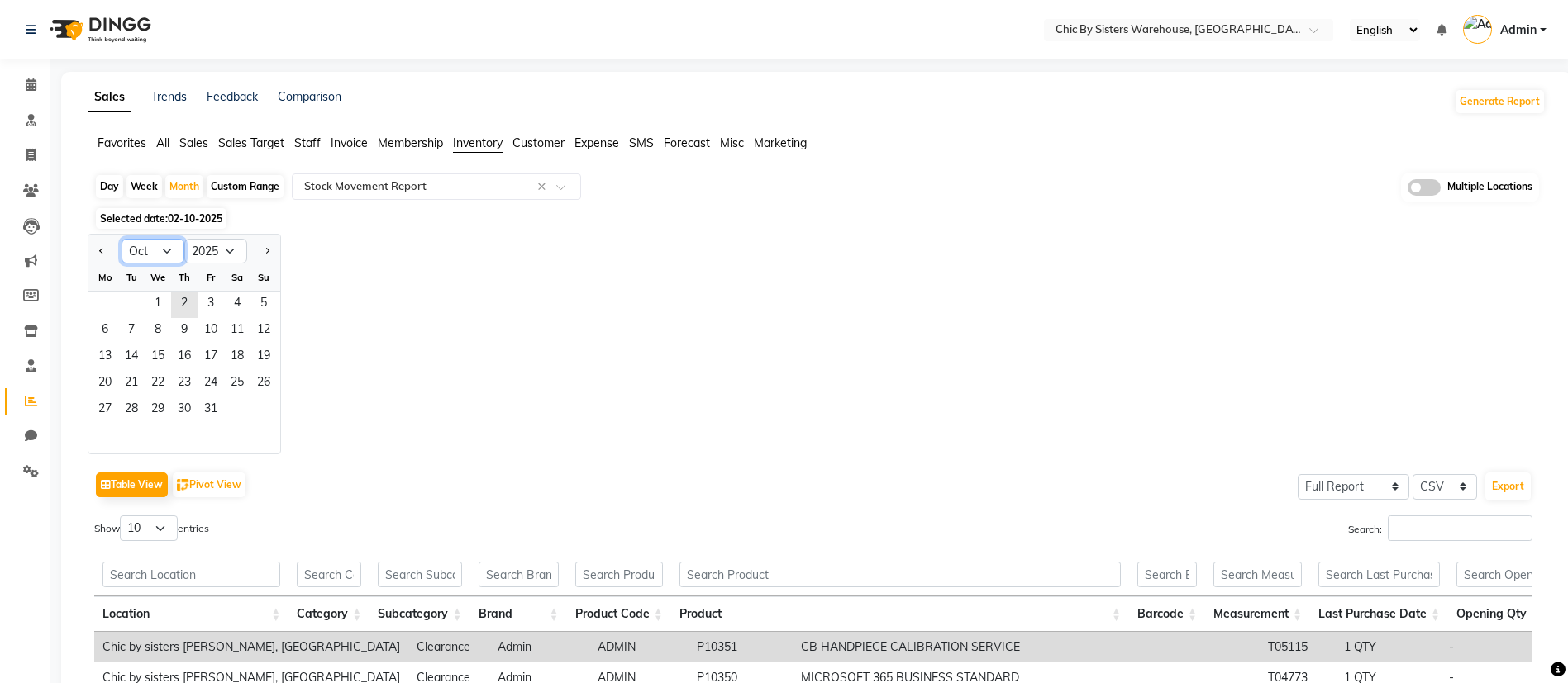
click at [165, 251] on select "Jan Feb Mar Apr May Jun Jul Aug Sep Oct Nov Dec" at bounding box center [152, 251] width 63 height 24
select select "9"
click at [121, 239] on select "Jan Feb Mar Apr May Jun Jul Aug Sep Oct Nov Dec" at bounding box center [152, 251] width 63 height 24
click at [198, 356] on span "19" at bounding box center [210, 357] width 26 height 26
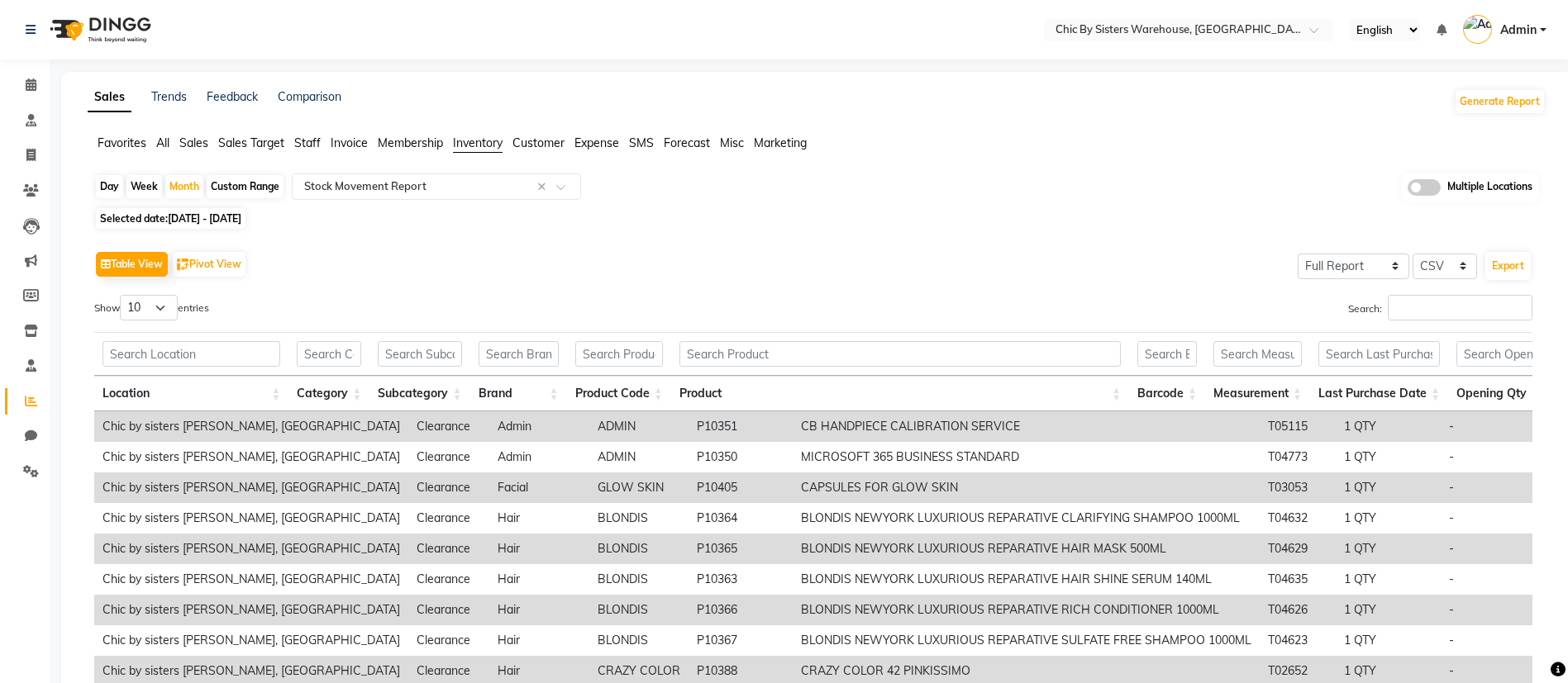
click at [1426, 187] on span at bounding box center [1423, 188] width 33 height 17
click at [1407, 190] on input "checkbox" at bounding box center [1407, 190] width 0 height 0
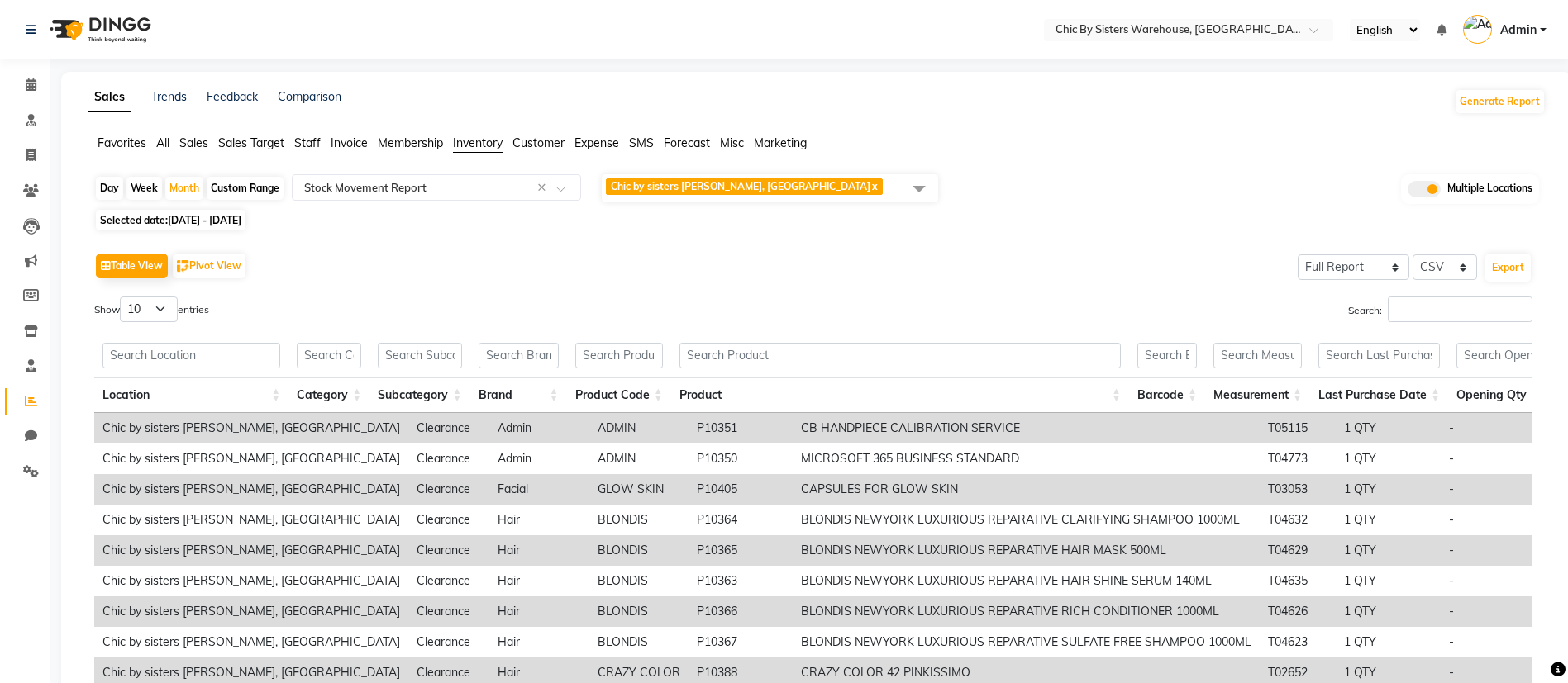
click at [818, 193] on span "Chic by sisters Warehouse, Oman x" at bounding box center [770, 188] width 336 height 28
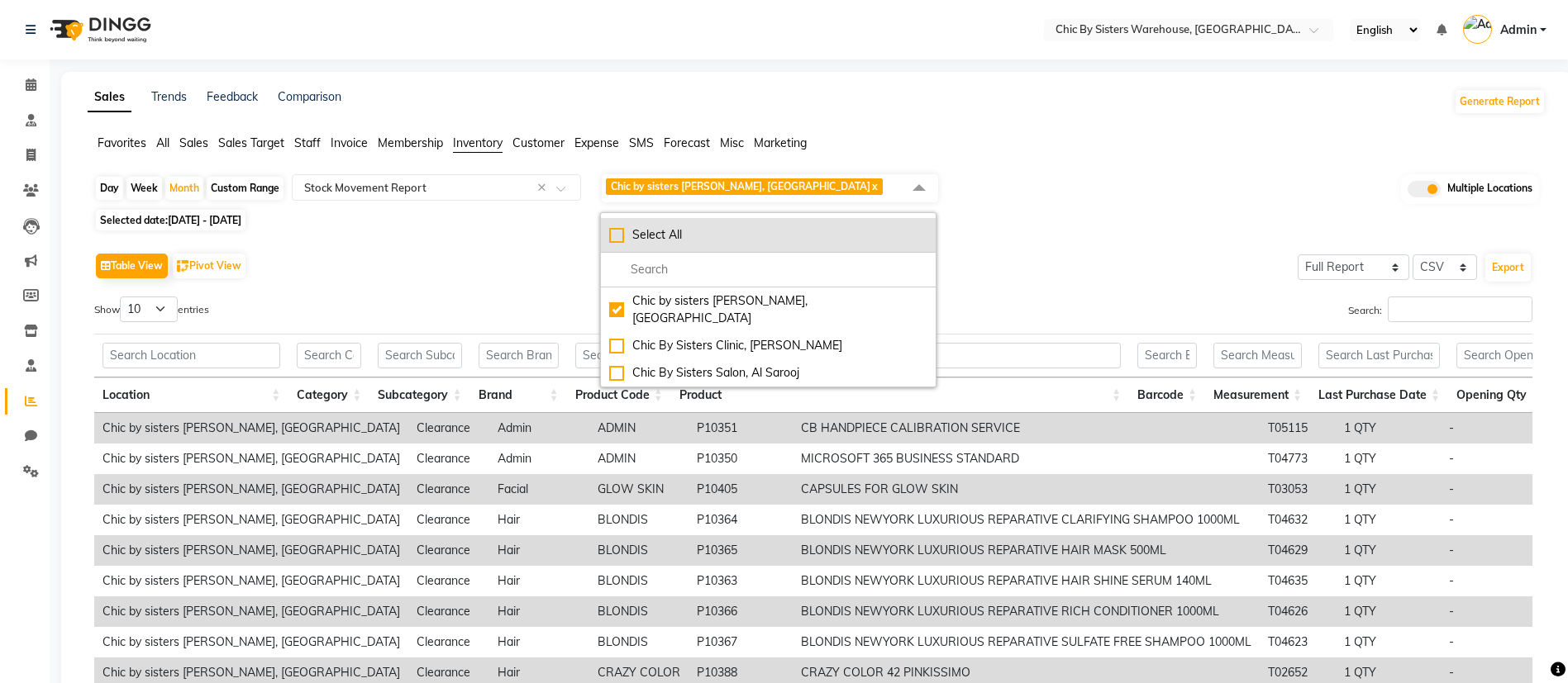
click at [656, 233] on div "Select All" at bounding box center [768, 235] width 318 height 18
checkbox input "true"
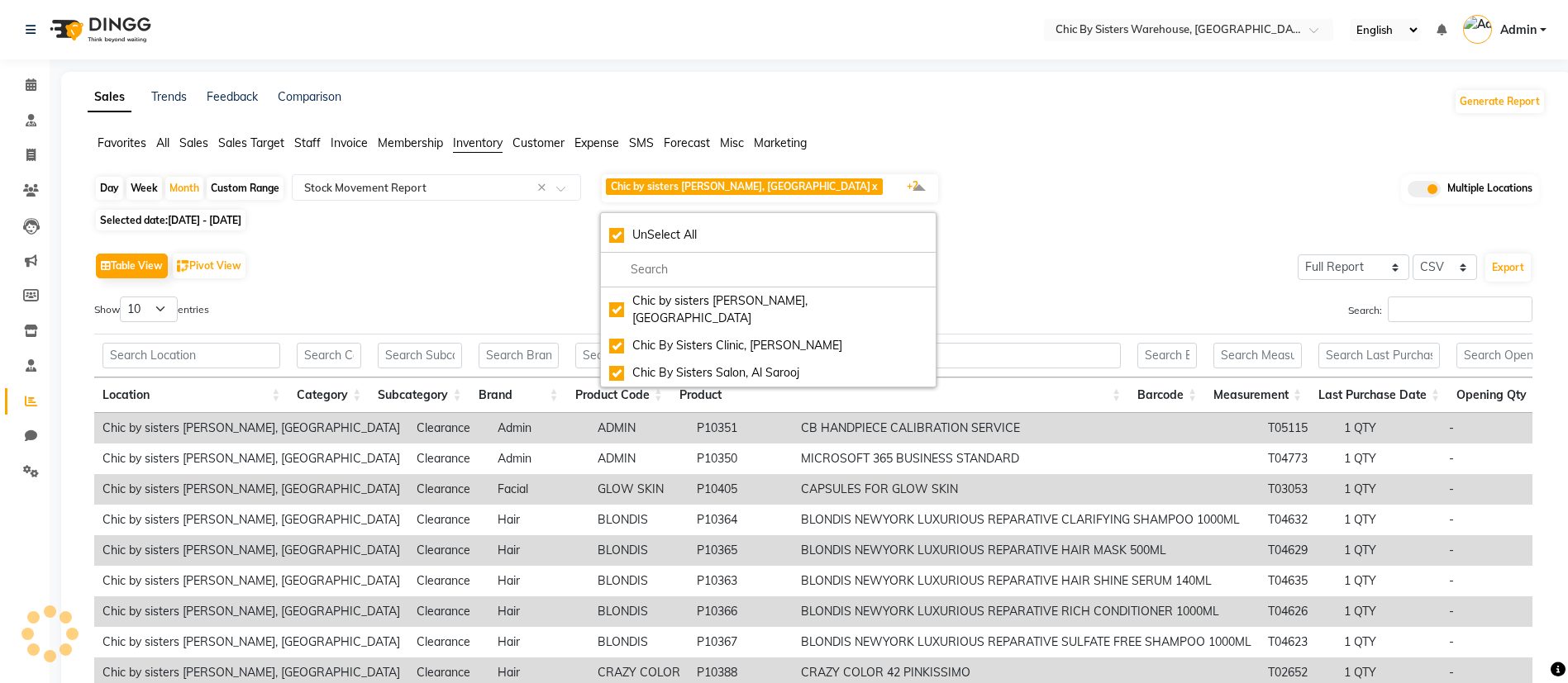
click at [1124, 209] on div "Day Week Month Custom Range Select Report Type × Stock Movement Report × Chic b…" at bounding box center [816, 487] width 1458 height 630
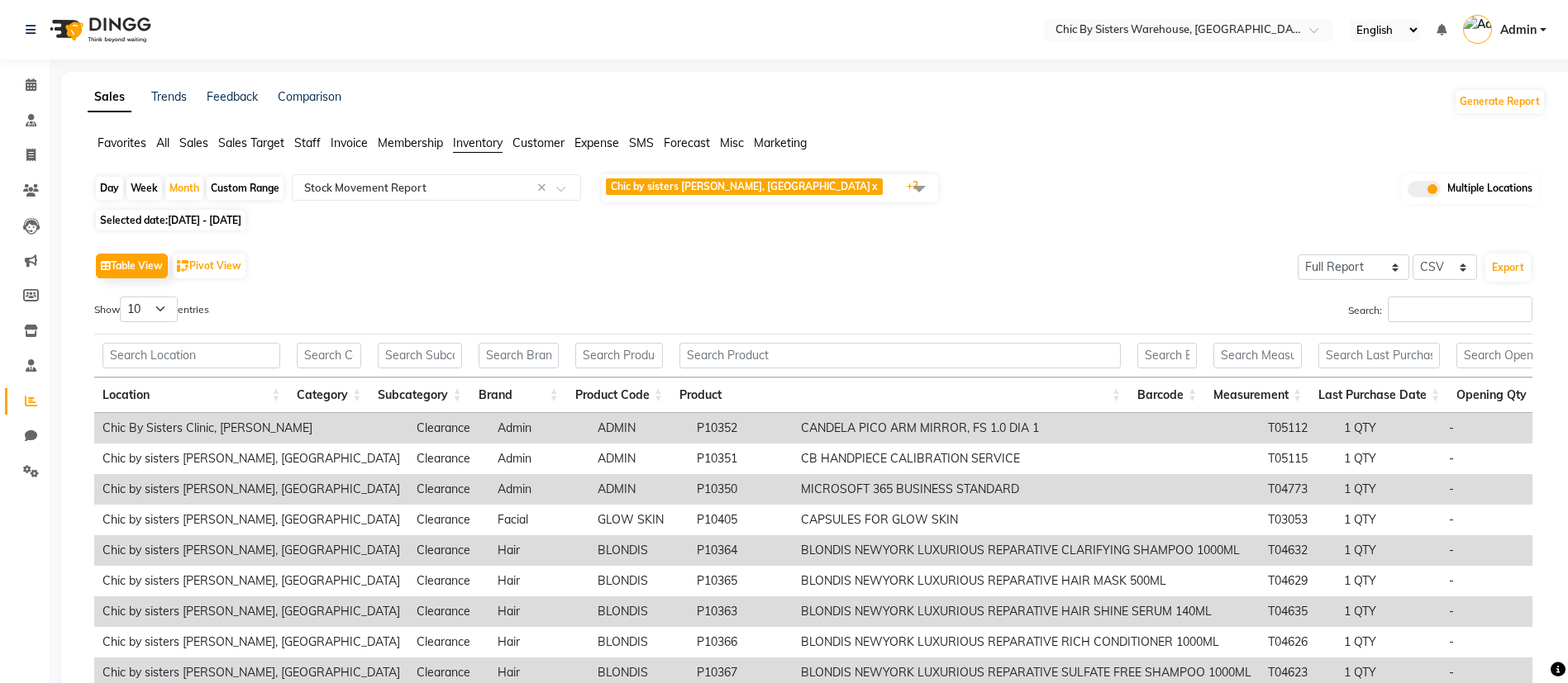
click at [1071, 197] on div "Day Week Month Custom Range Select Report Type × Stock Movement Report × Chic b…" at bounding box center [816, 188] width 1444 height 32
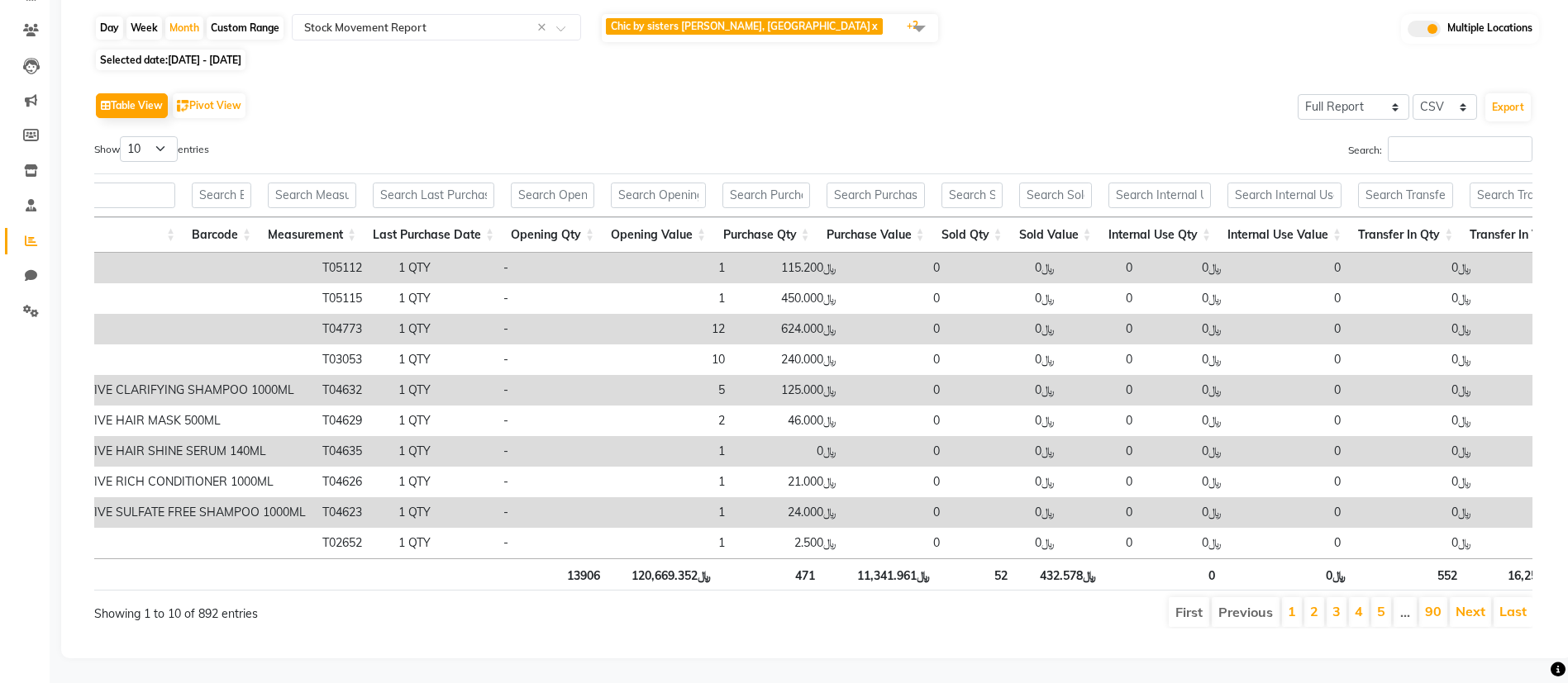
scroll to position [0, 1087]
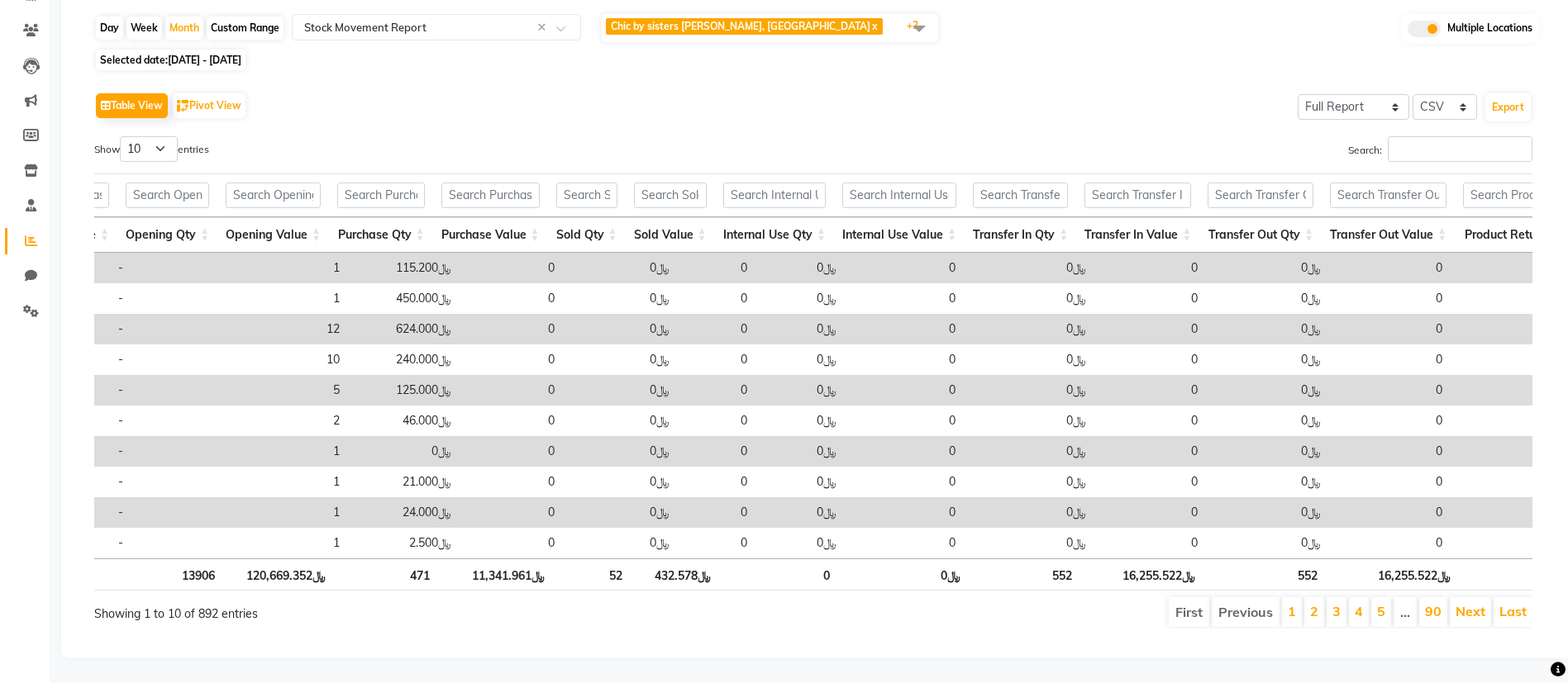
click at [681, 217] on th "Sold Value" at bounding box center [670, 235] width 89 height 35
click at [755, 253] on td "﷼0" at bounding box center [800, 268] width 89 height 30
click at [755, 314] on td "﷼0" at bounding box center [800, 329] width 89 height 30
drag, startPoint x: 719, startPoint y: 561, endPoint x: 641, endPoint y: 549, distance: 78.9
click at [641, 559] on tr "Total 13906 ﷼120,669.352 471 ﷼11,341.961 52 ﷼432.578 0 ﷼0 552 ﷼16,255.522 552 ﷼…" at bounding box center [1246, 574] width 4965 height 32
